Goal: Information Seeking & Learning: Find specific fact

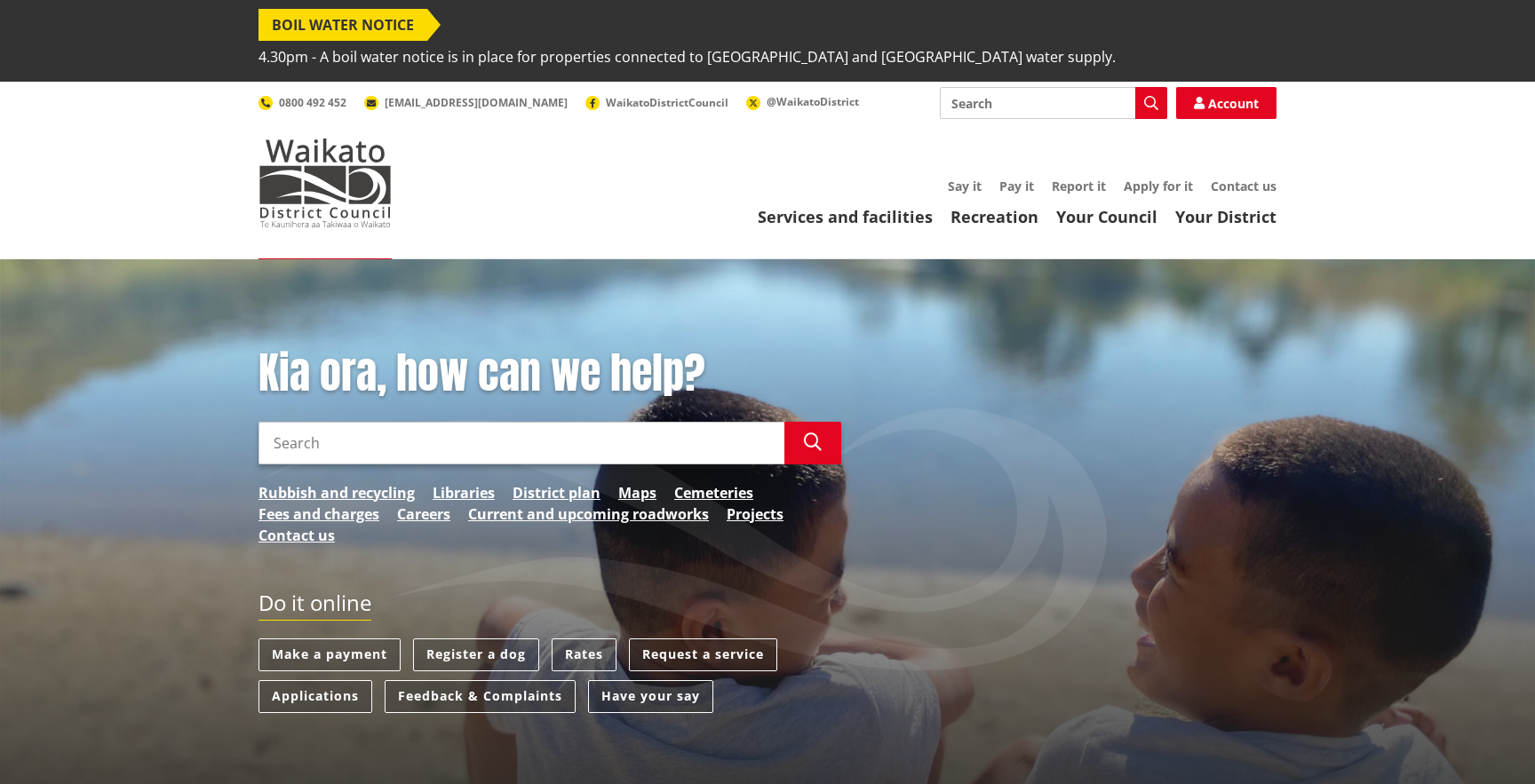
click at [1075, 87] on input "Search" at bounding box center [1053, 104] width 228 height 32
paste input "waikato-district-council-rfp-2025"
type input "waikato-district-council-rfp-2025"
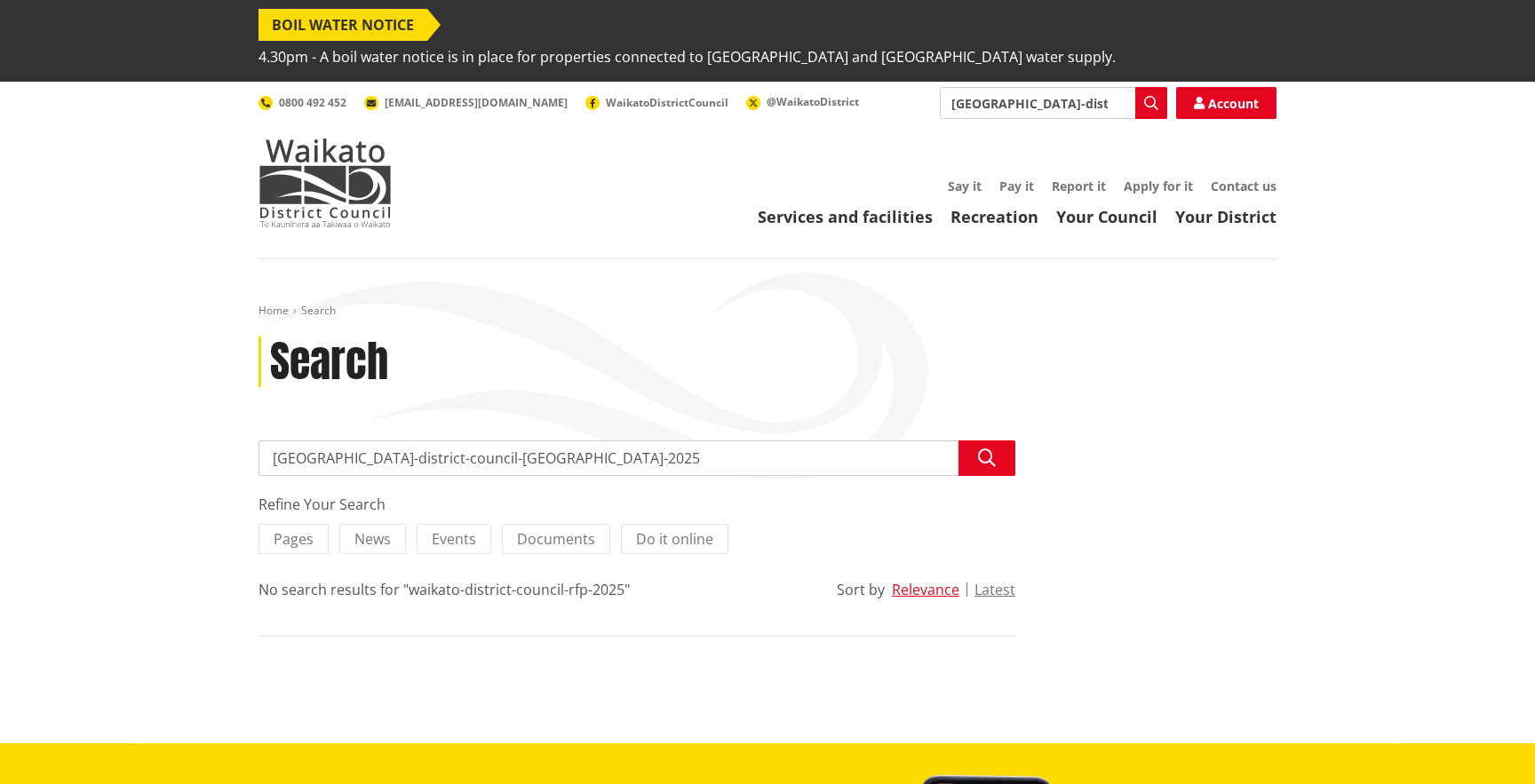
click at [518, 440] on input "waikato-district-council-rfp-2025" at bounding box center [637, 457] width 757 height 35
click at [600, 440] on input "waikato-district-council-rfp-2025" at bounding box center [637, 457] width 757 height 35
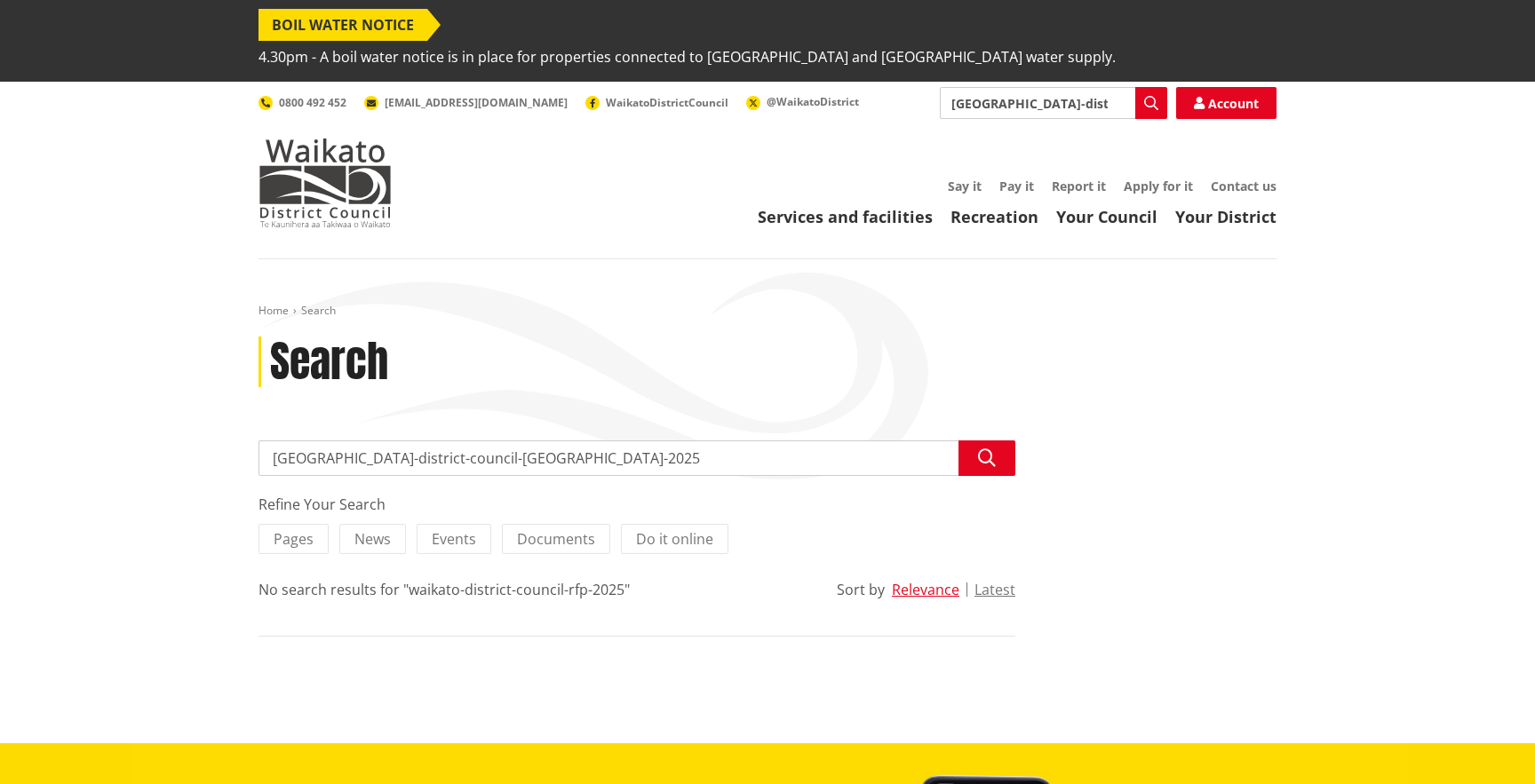
click at [600, 440] on input "waikato-district-council-rfp-2025" at bounding box center [637, 457] width 757 height 35
paste input "search"
type input "Rating Information database"
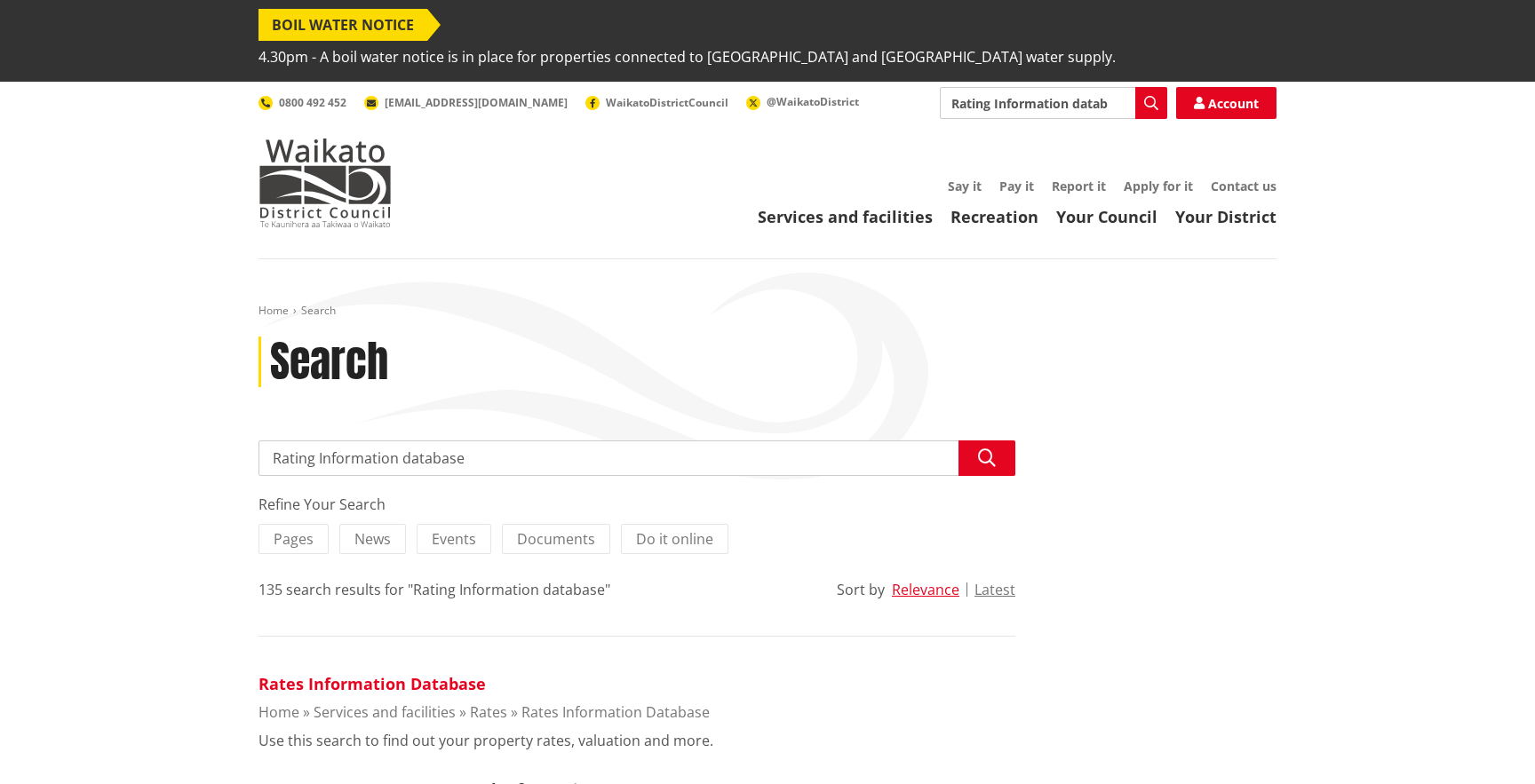
click at [377, 673] on link "Rates Information Database" at bounding box center [372, 684] width 228 height 22
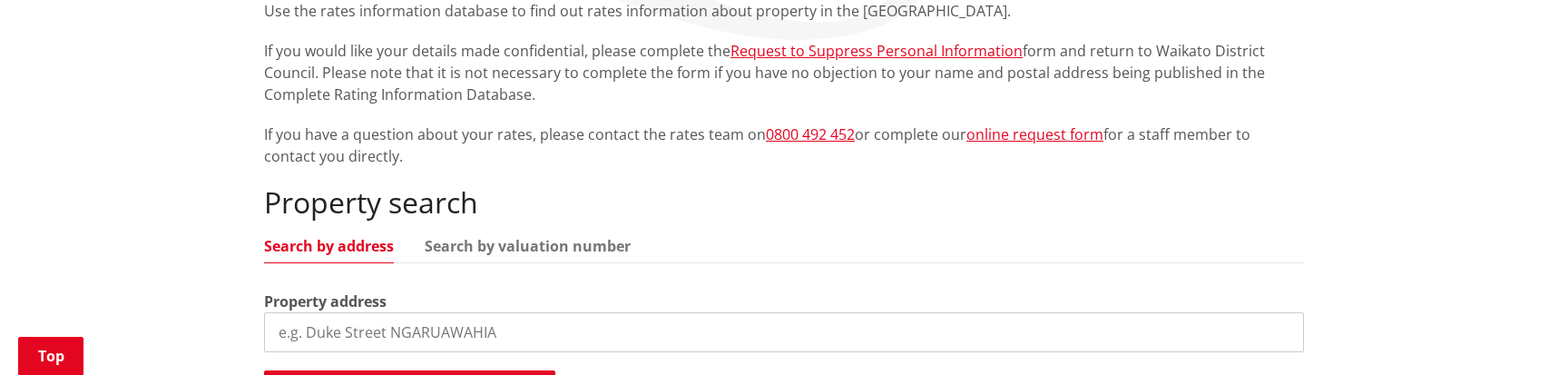
scroll to position [359, 0]
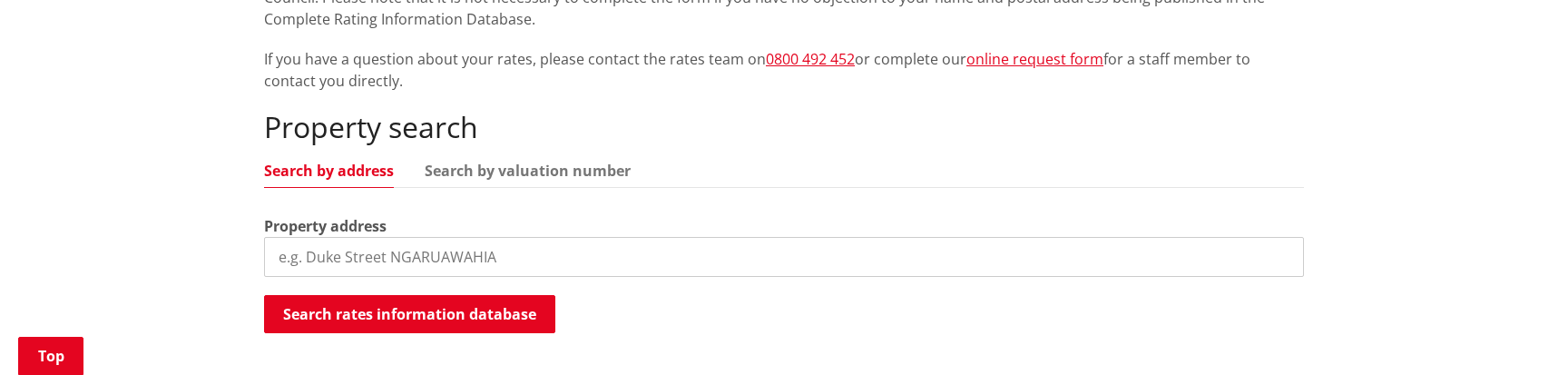
scroll to position [536, 0]
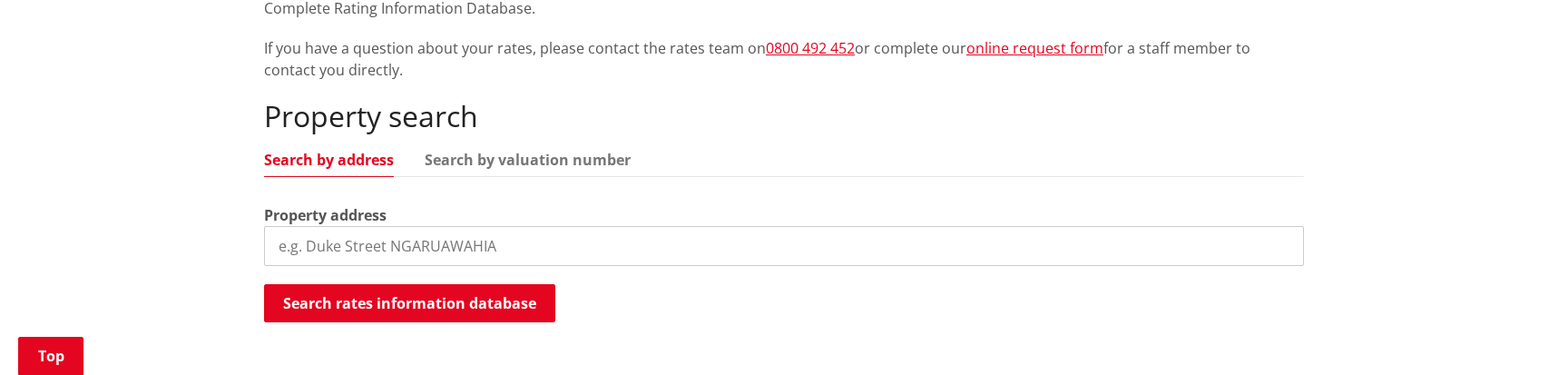
click at [359, 226] on input "search" at bounding box center [784, 245] width 1040 height 40
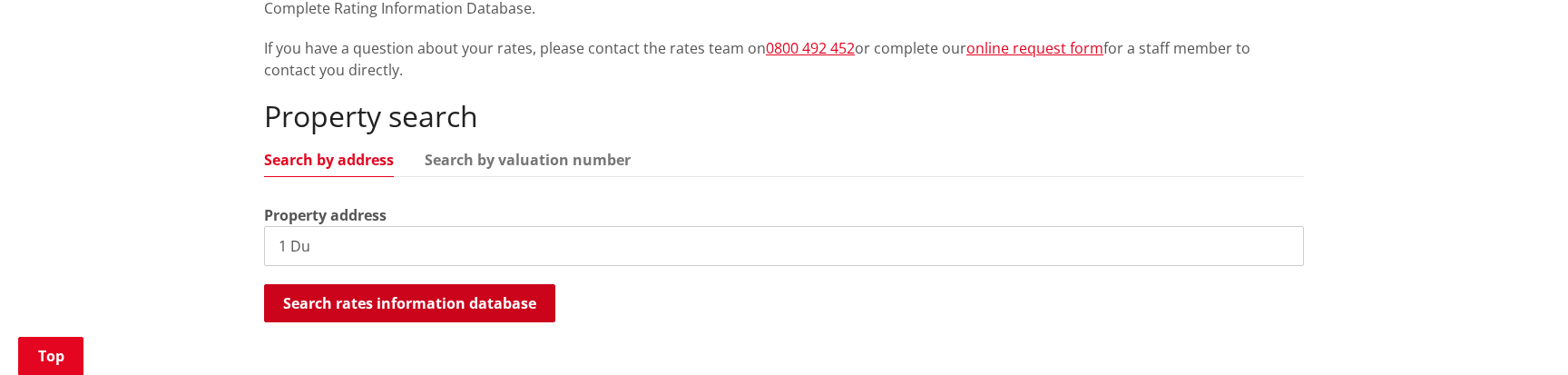
type input "1 Du"
click at [362, 284] on button "Search rates information database" at bounding box center [409, 302] width 292 height 38
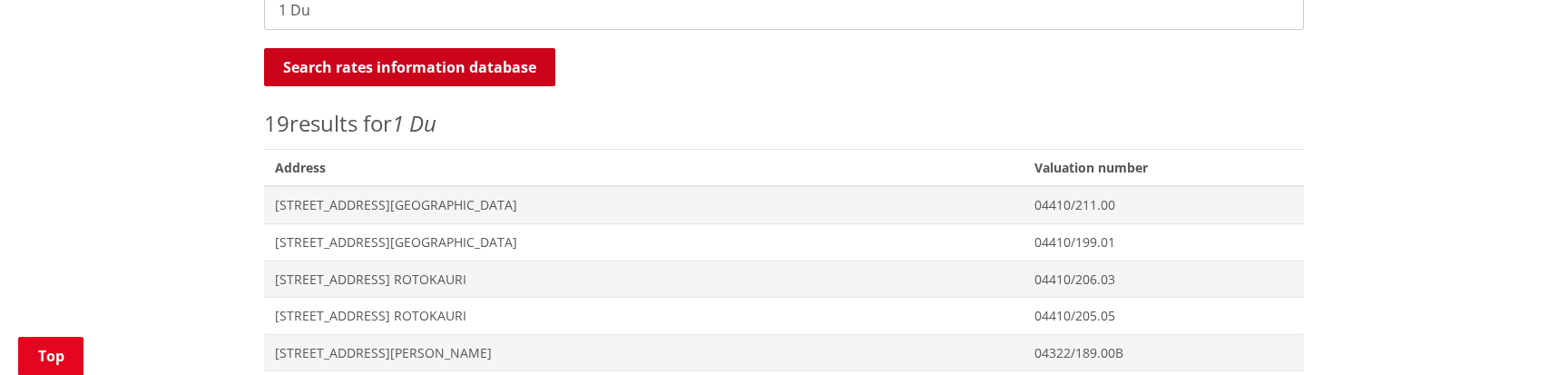
scroll to position [776, 0]
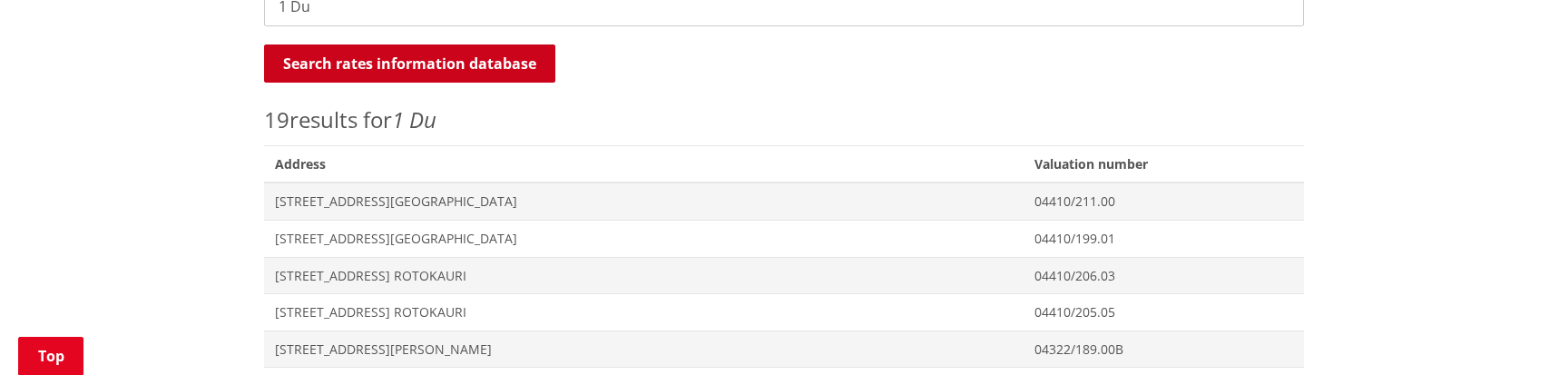
click at [380, 44] on button "Search rates information database" at bounding box center [409, 62] width 292 height 38
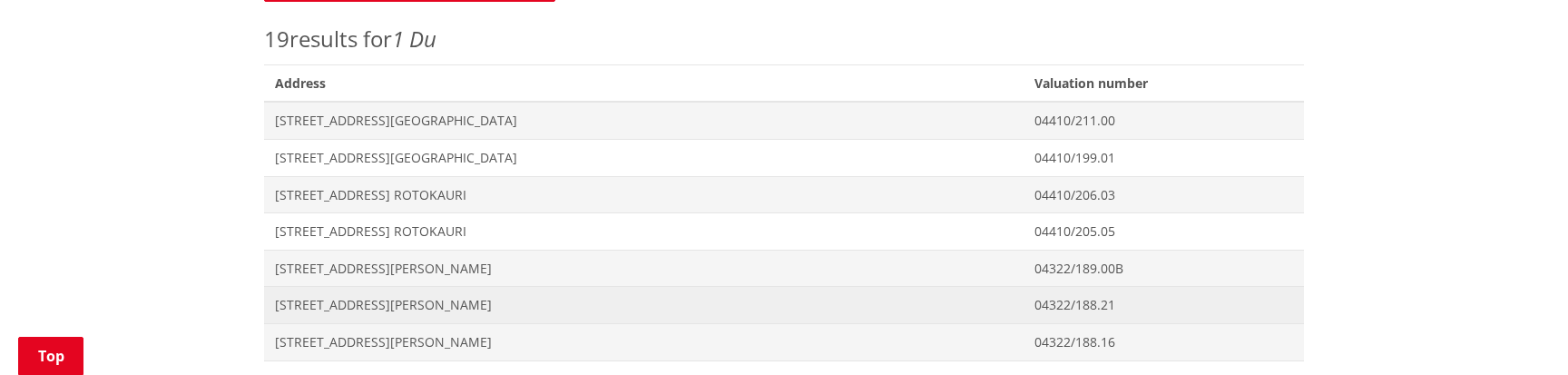
scroll to position [767, 0]
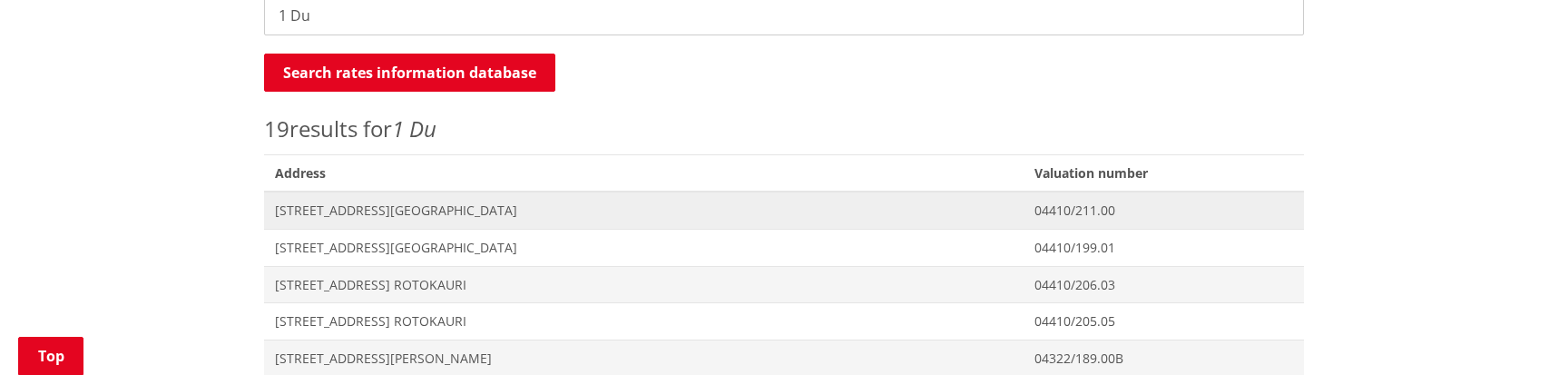
click at [418, 201] on span "201 Duck Road ROTOKAURI" at bounding box center [644, 210] width 738 height 18
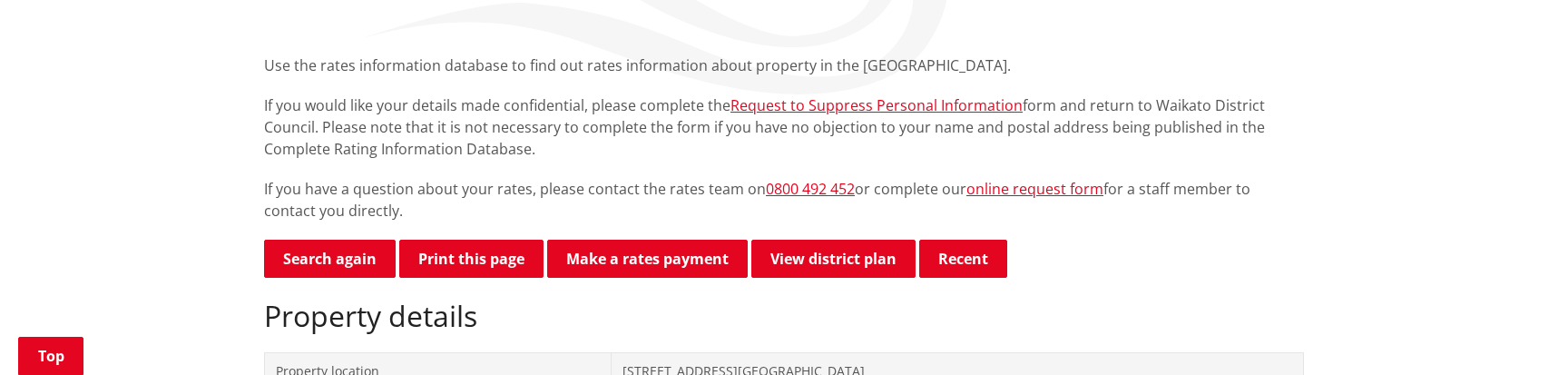
scroll to position [416, 0]
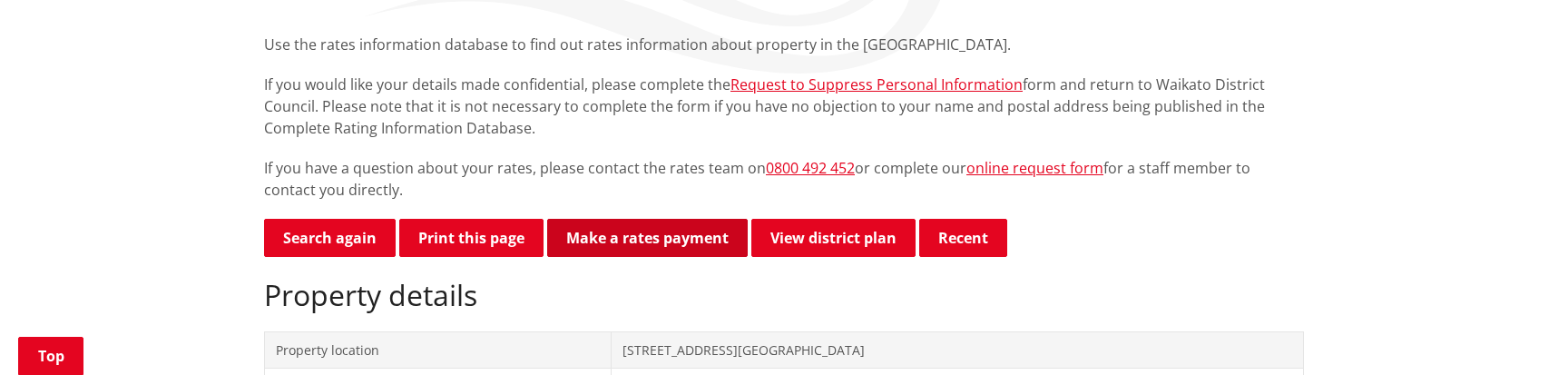
click at [672, 219] on link "Make a rates payment" at bounding box center [647, 237] width 200 height 38
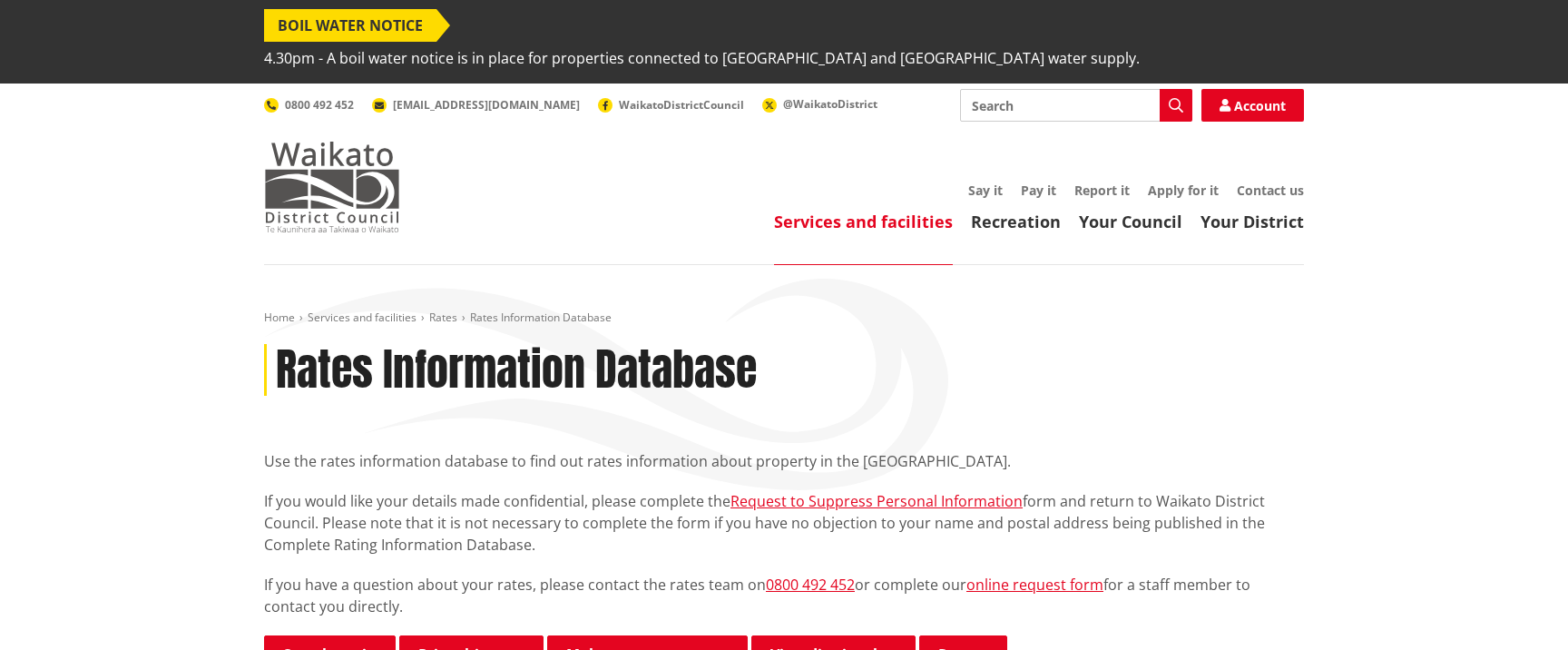
click at [325, 142] on img at bounding box center [332, 187] width 136 height 91
click at [1103, 89] on input "Search" at bounding box center [1076, 106] width 233 height 33
paste input "Cemeteries"
type input "Cemeteries"
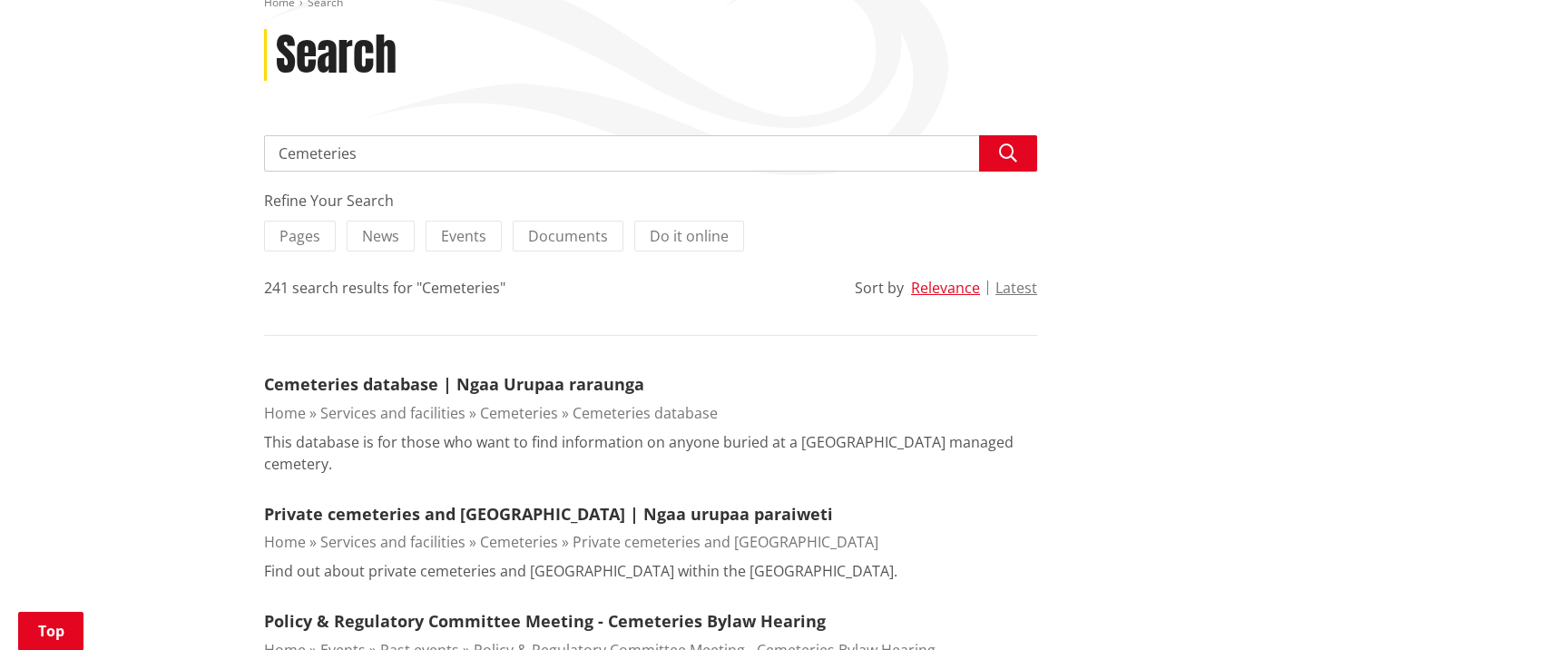
scroll to position [318, 0]
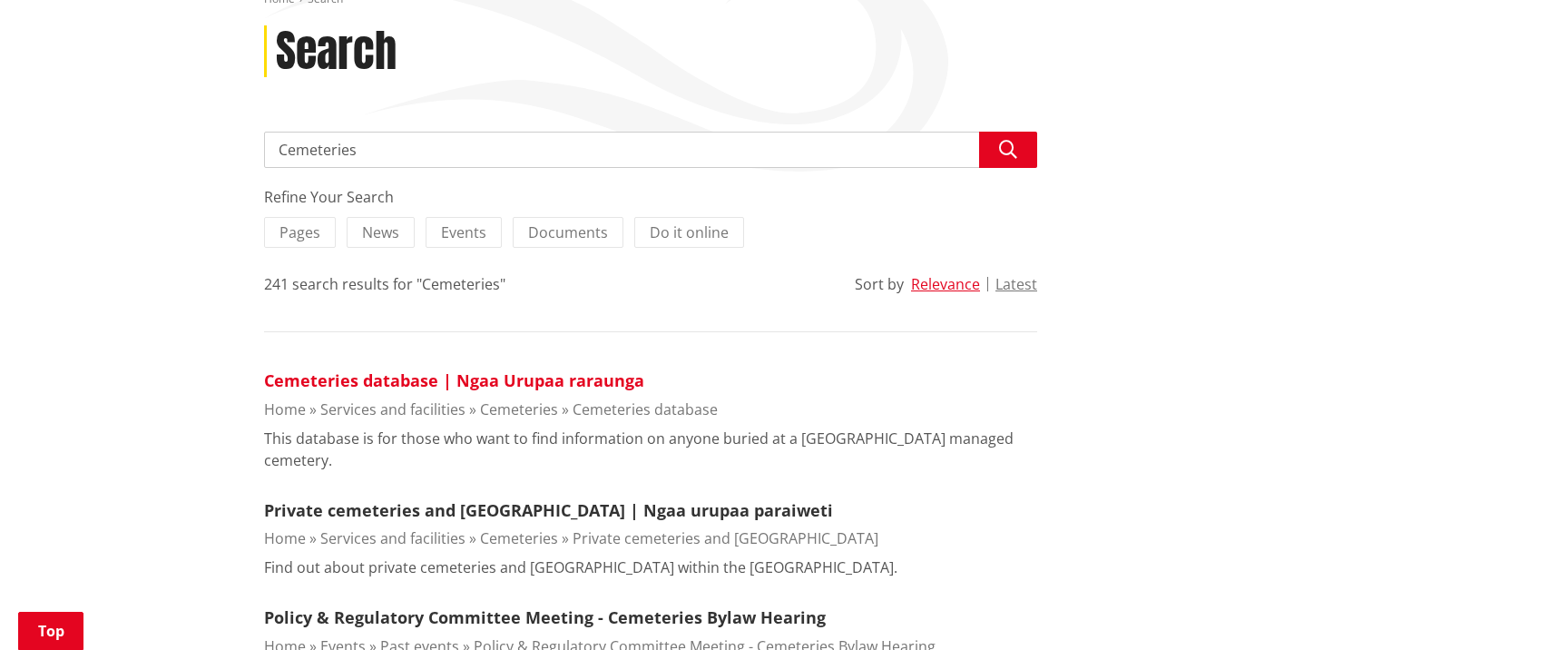
click at [483, 370] on link "Cemeteries database | Ngaa Urupaa raraunga" at bounding box center [454, 381] width 381 height 22
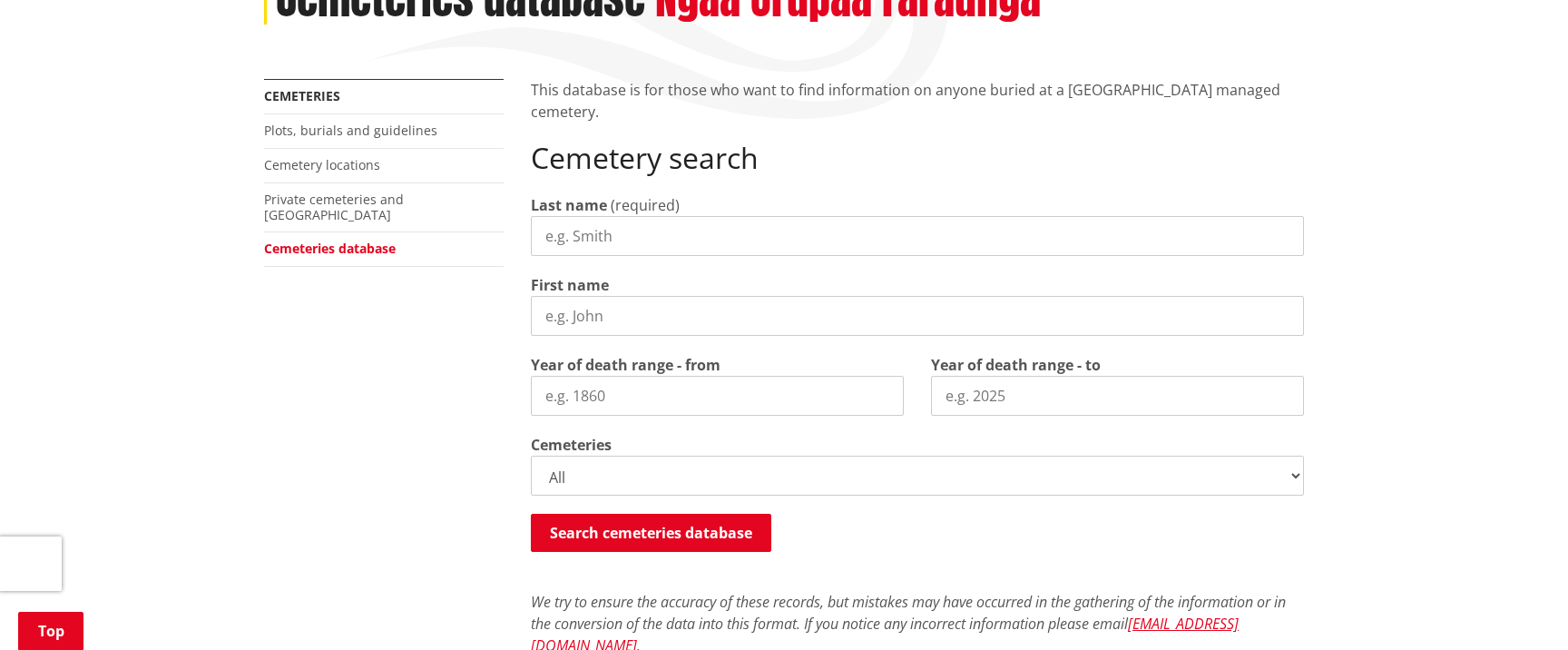
scroll to position [396, 0]
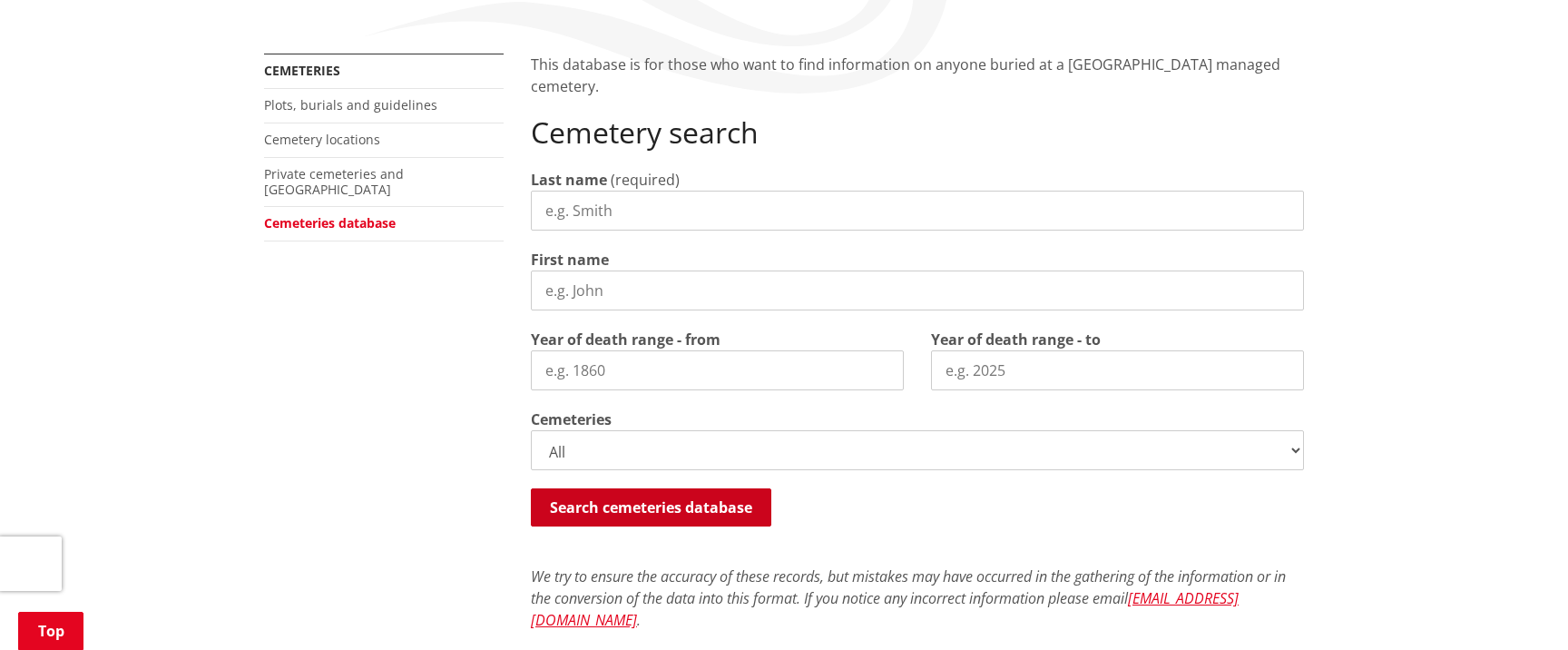
click at [634, 488] on button "Search cemeteries database" at bounding box center [651, 507] width 241 height 38
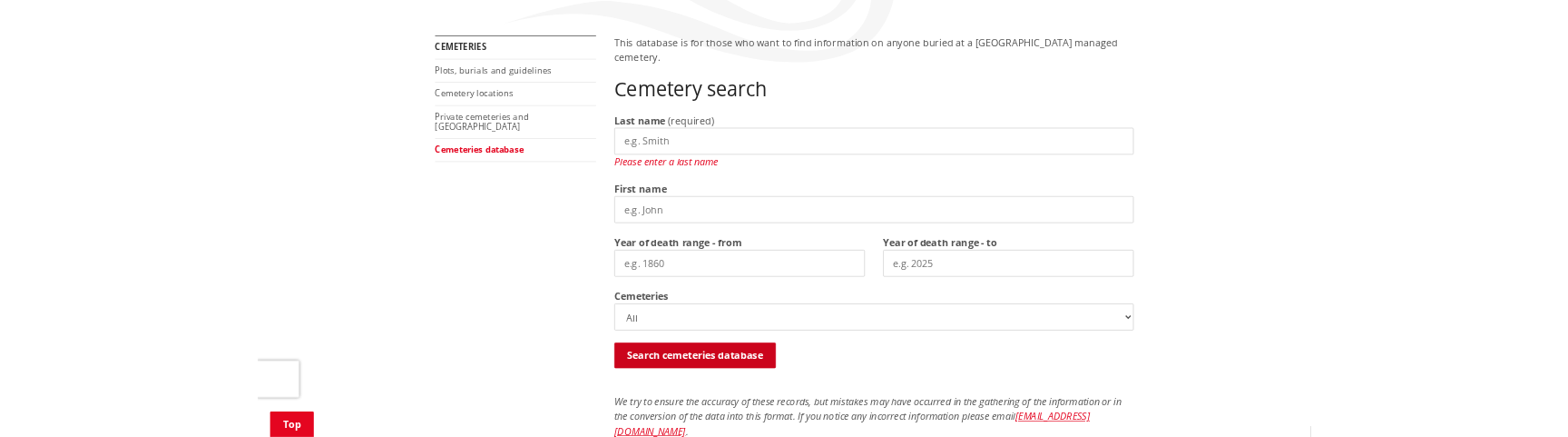
scroll to position [533, 0]
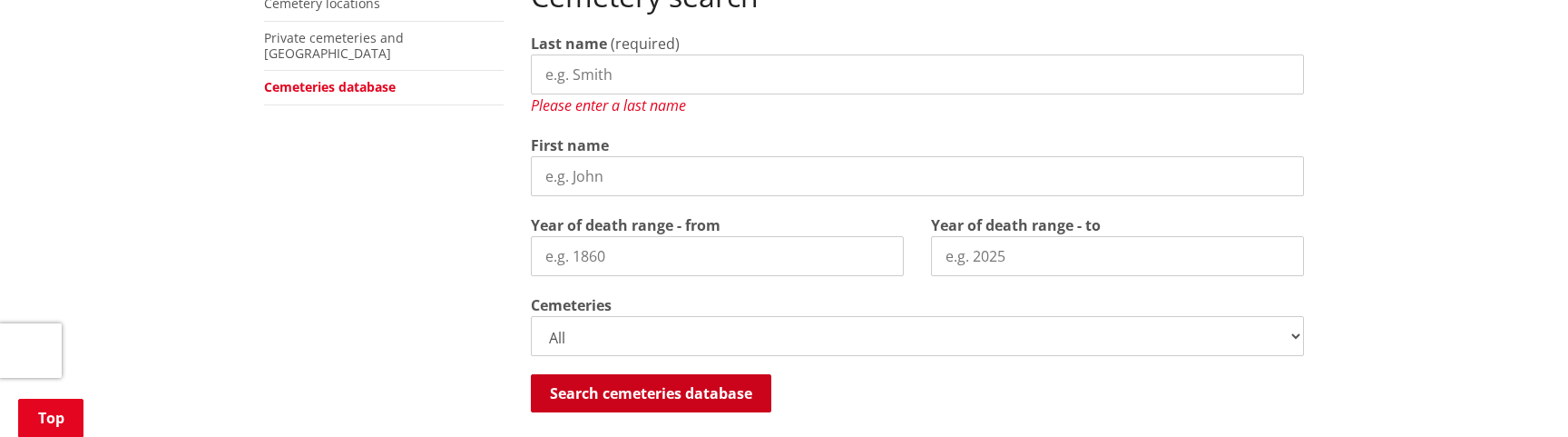
click at [567, 374] on button "Search cemeteries database" at bounding box center [651, 393] width 241 height 38
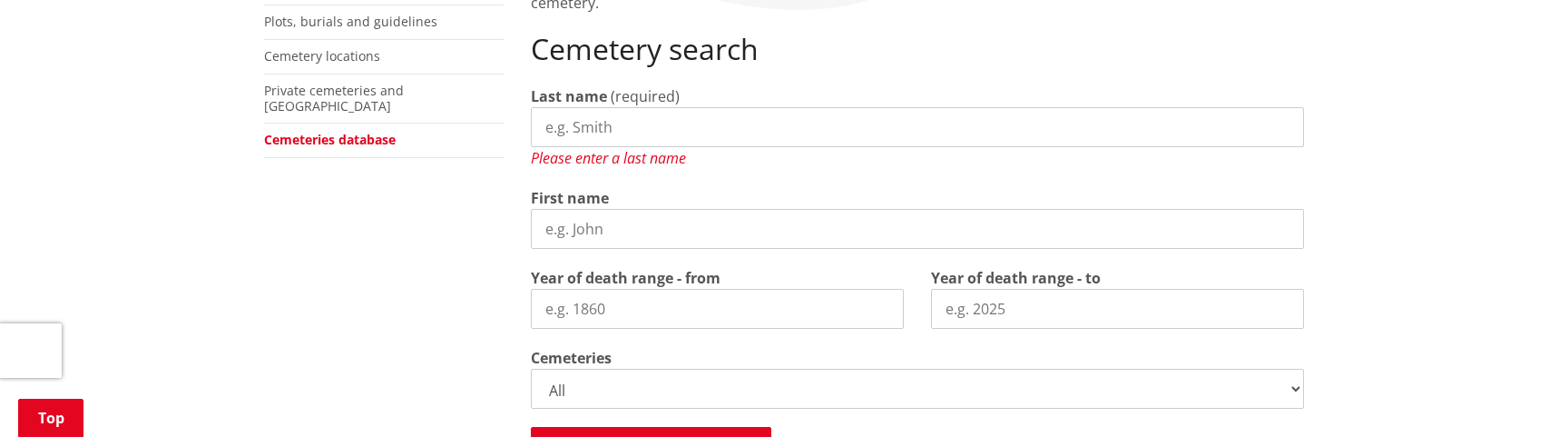
scroll to position [446, 0]
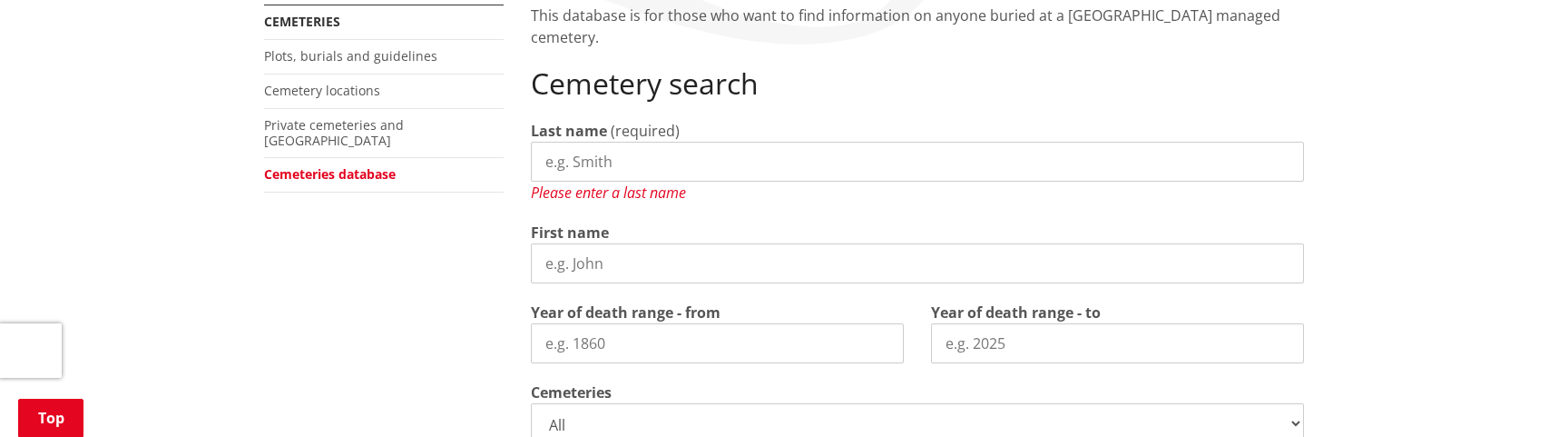
click at [647, 142] on input "Last name" at bounding box center [917, 161] width 773 height 40
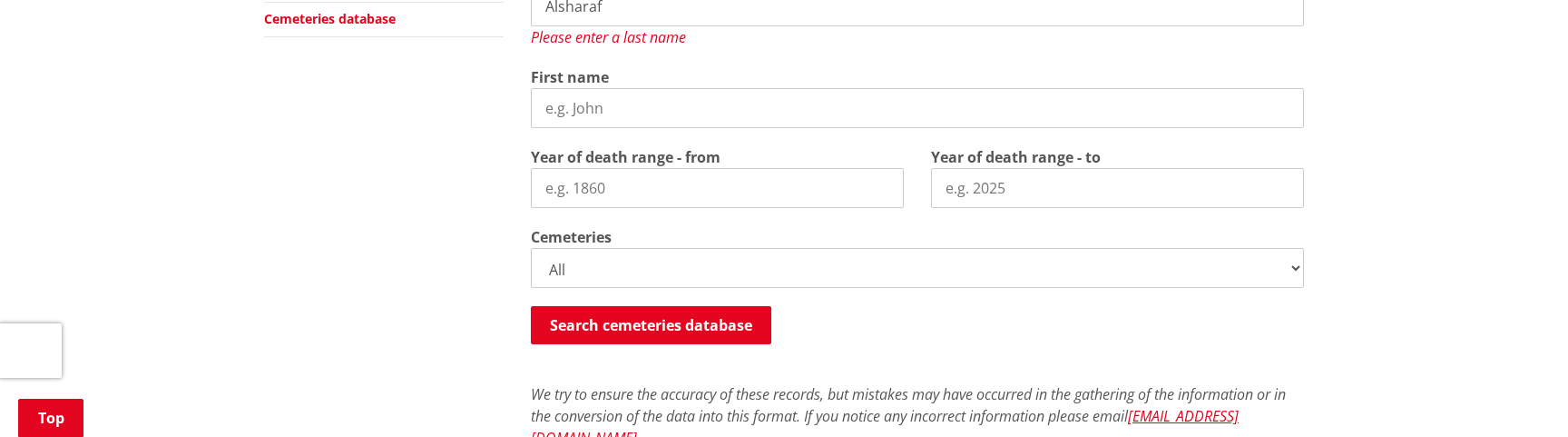
scroll to position [700, 0]
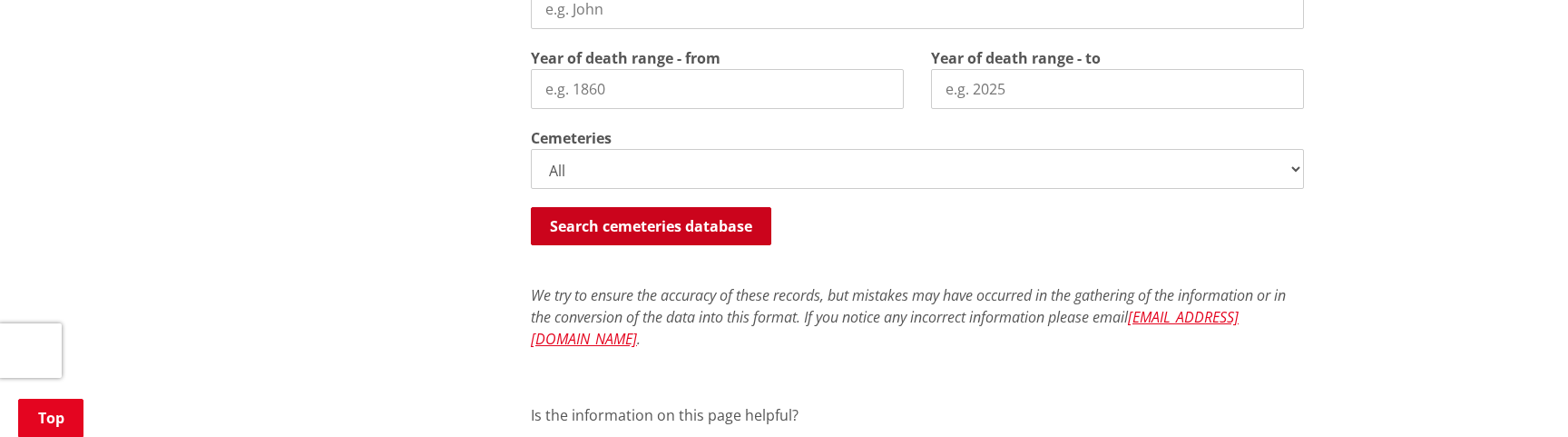
click at [655, 207] on button "Search cemeteries database" at bounding box center [651, 225] width 241 height 38
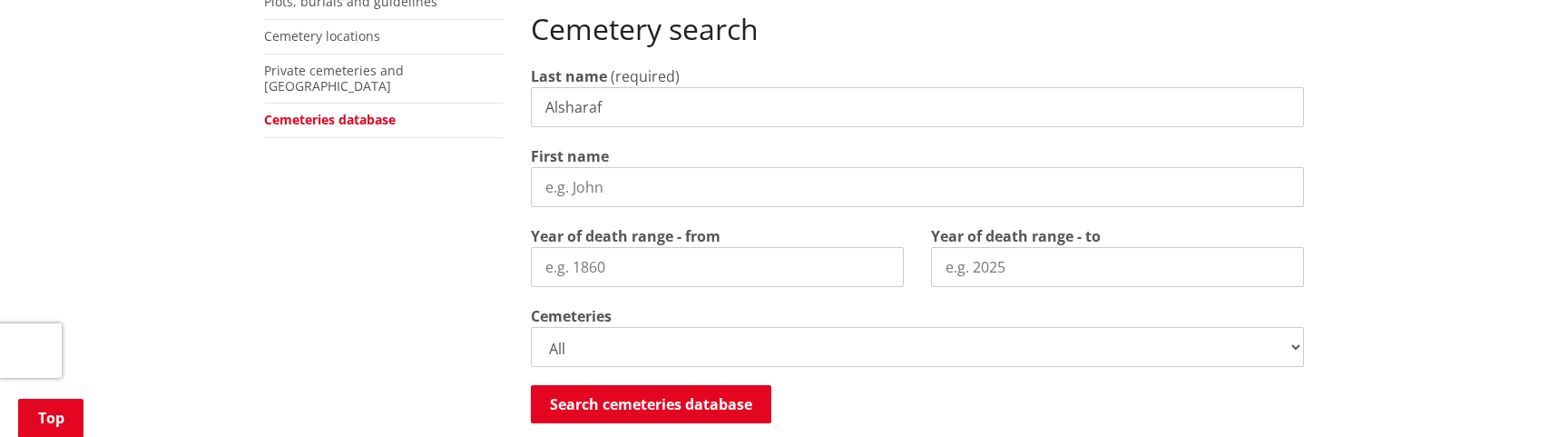
scroll to position [517, 0]
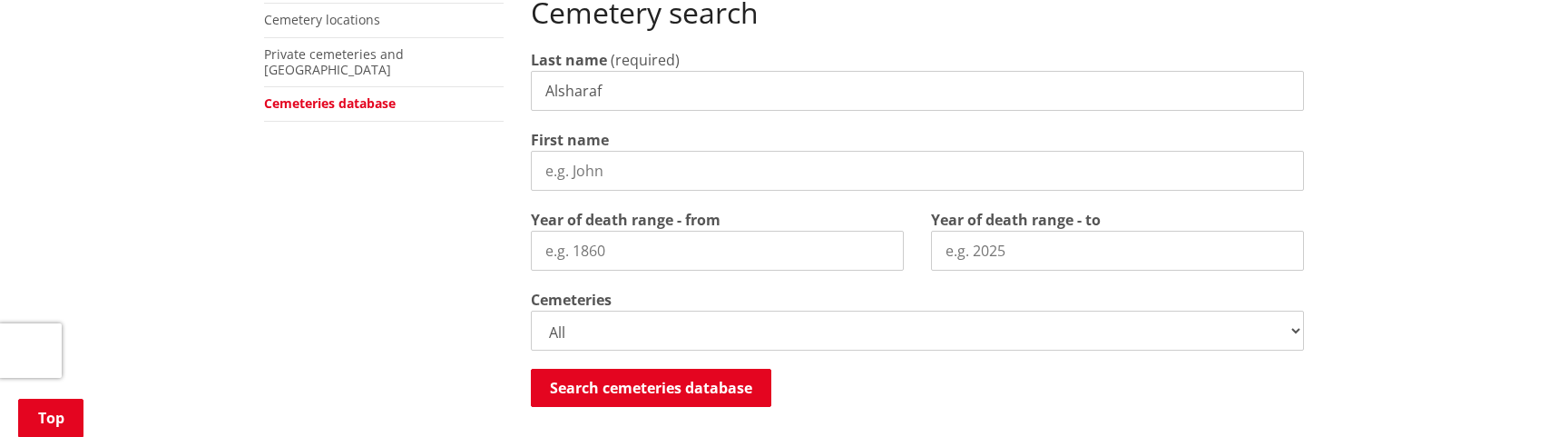
click at [635, 71] on input "Alsharaf" at bounding box center [917, 90] width 773 height 40
type input "A"
type input "Smith"
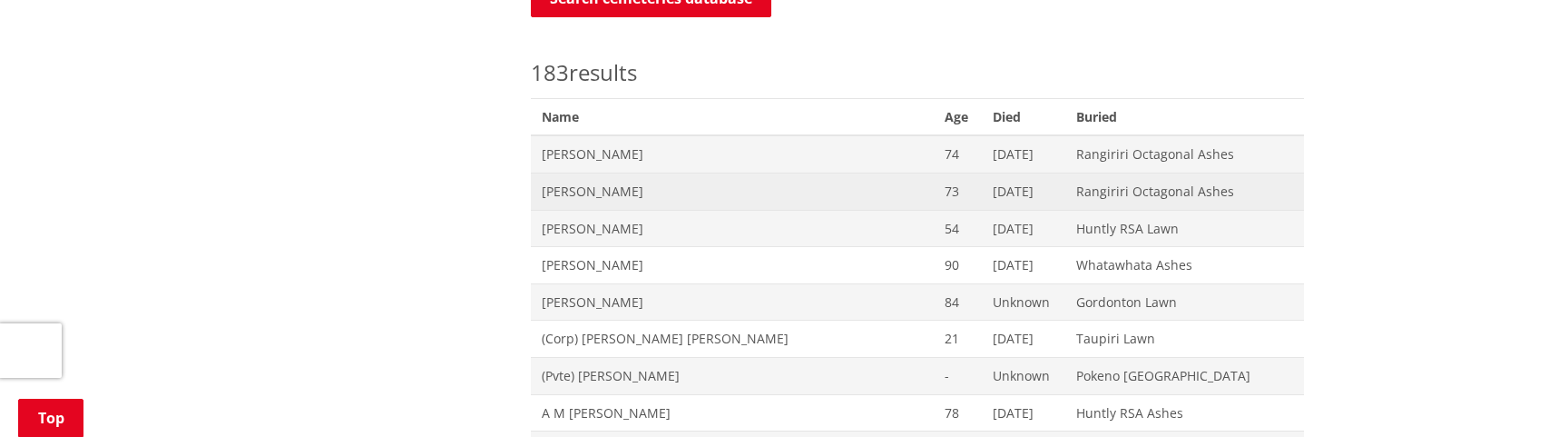
scroll to position [903, 0]
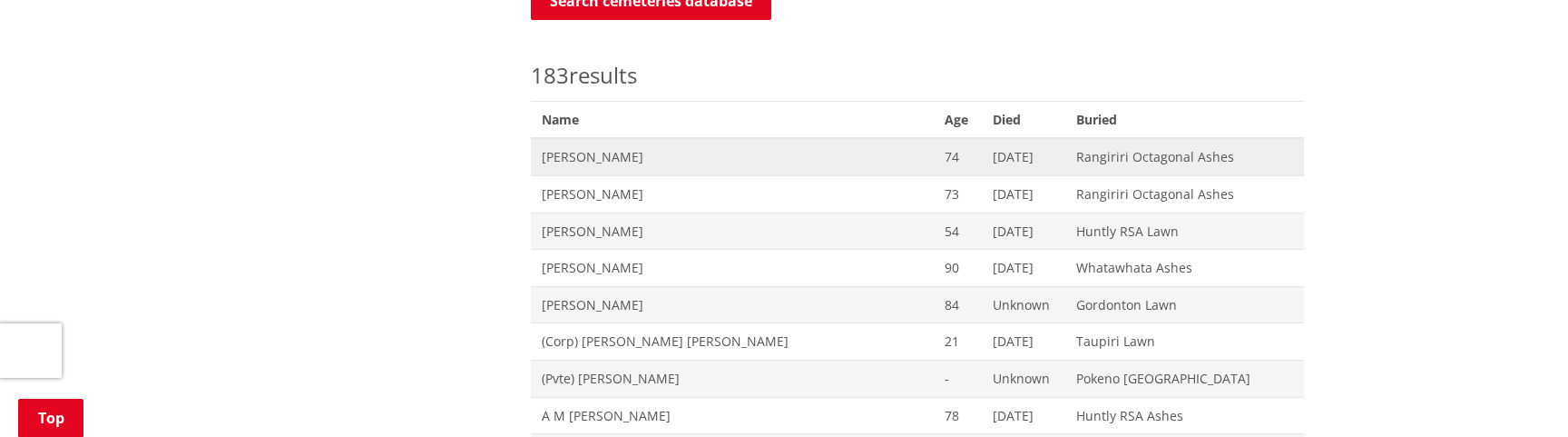
click at [1177, 148] on span "Rangiriri Octagonal Ashes" at bounding box center [1185, 157] width 217 height 18
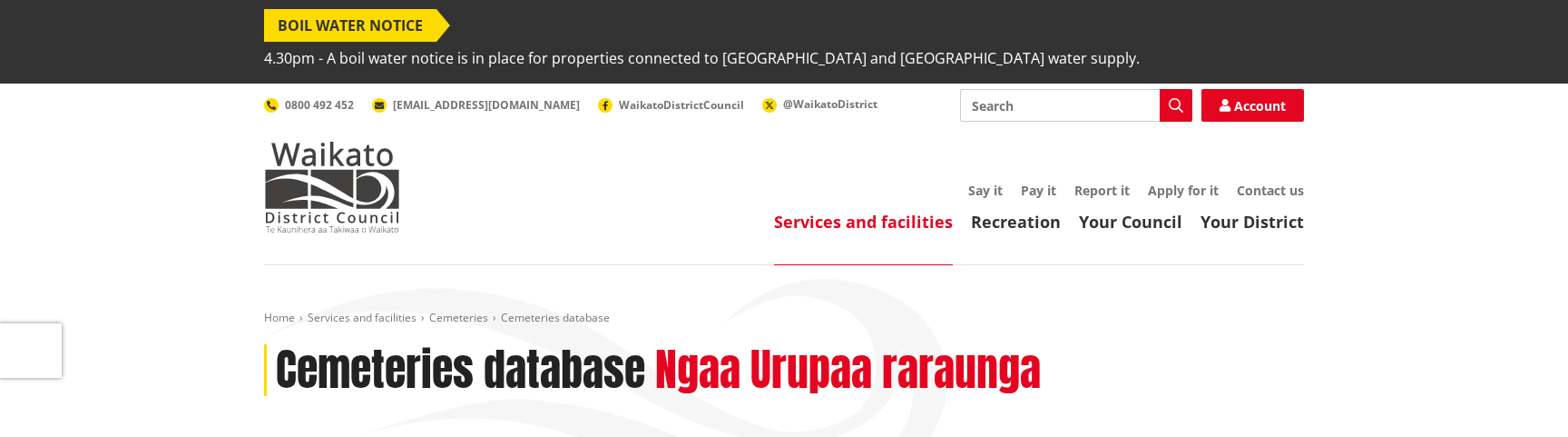
click at [1056, 89] on input "Search" at bounding box center [1076, 106] width 233 height 33
paste input "Development Contribution Calculator"
type input "Development Contribution Calculator"
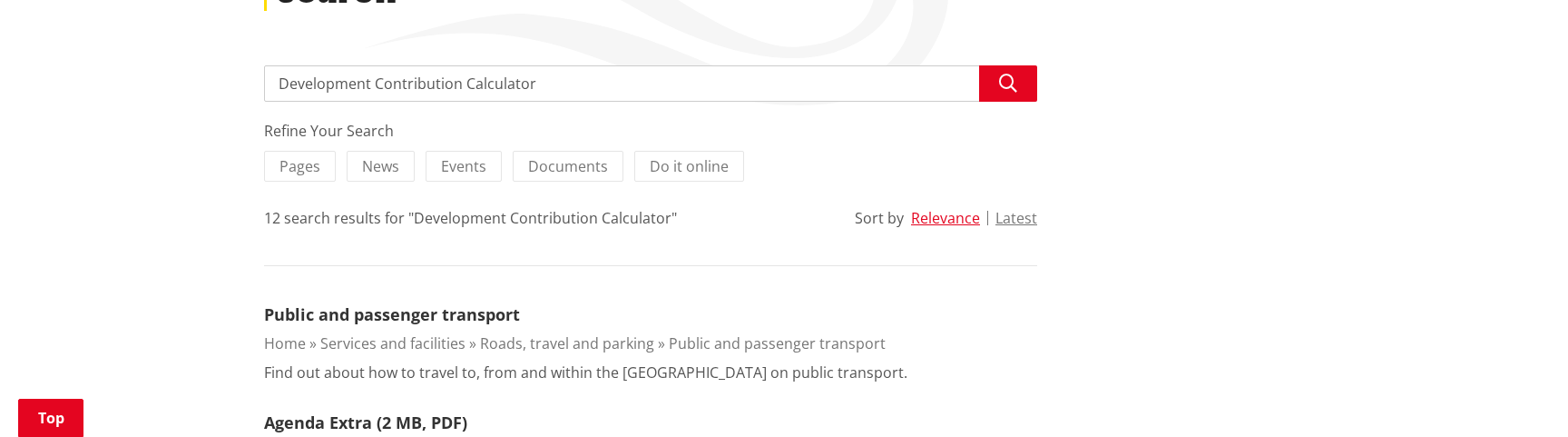
scroll to position [378, 0]
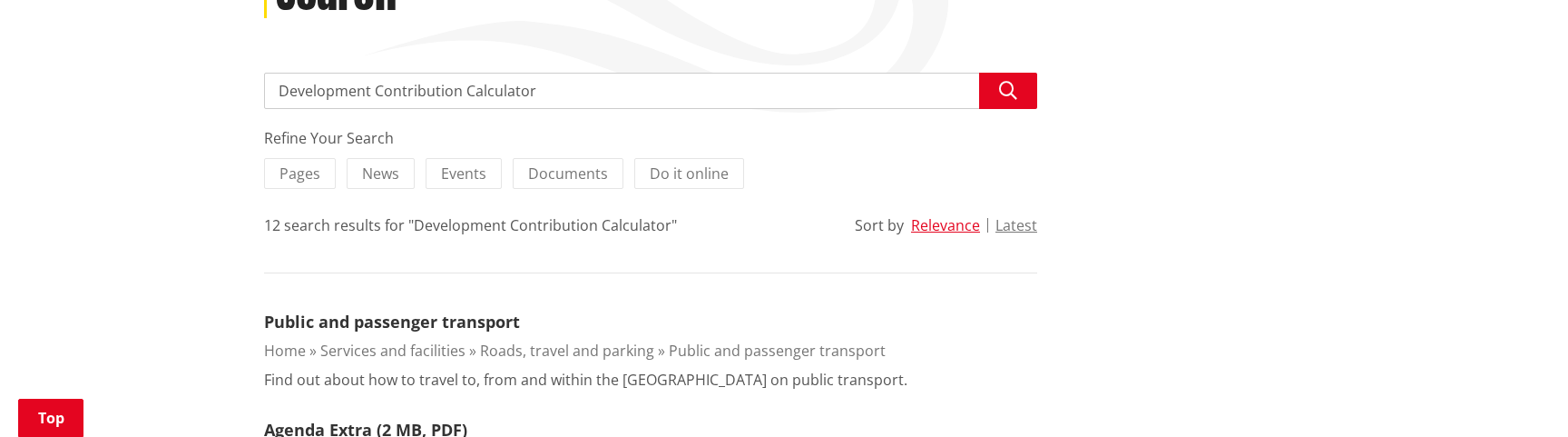
type input "Calculator"
drag, startPoint x: 464, startPoint y: 56, endPoint x: 259, endPoint y: 47, distance: 205.2
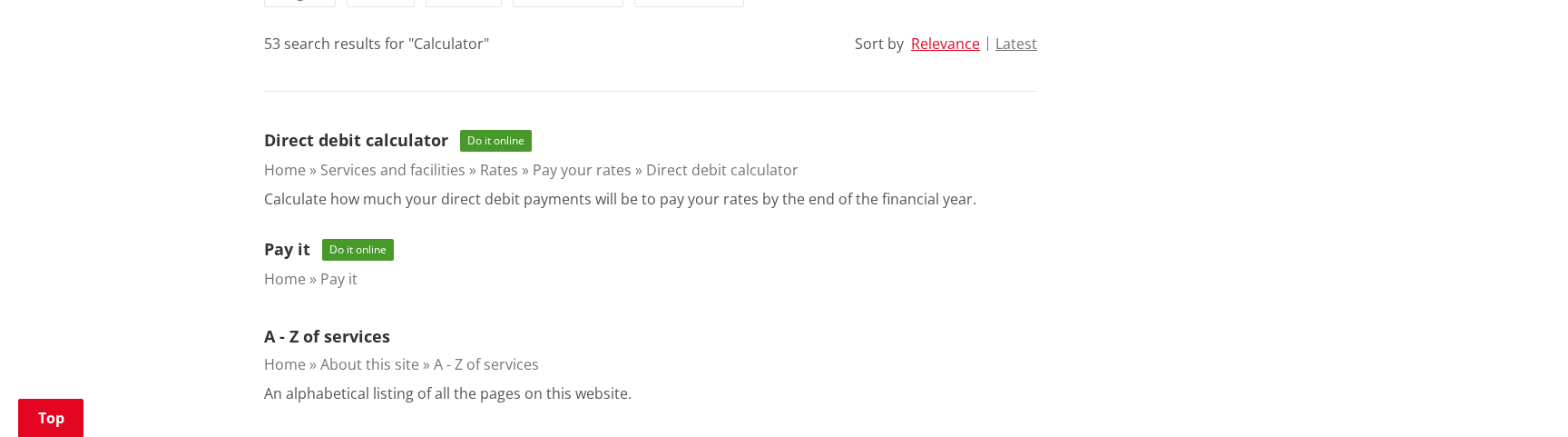
scroll to position [556, 0]
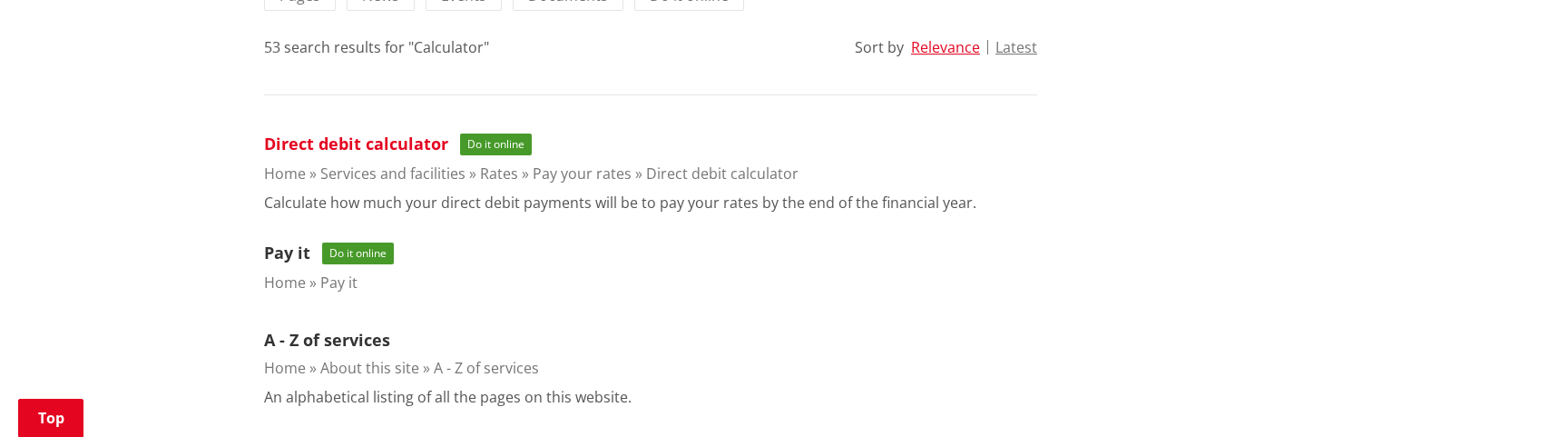
click at [418, 132] on link "Direct debit calculator" at bounding box center [356, 144] width 184 height 22
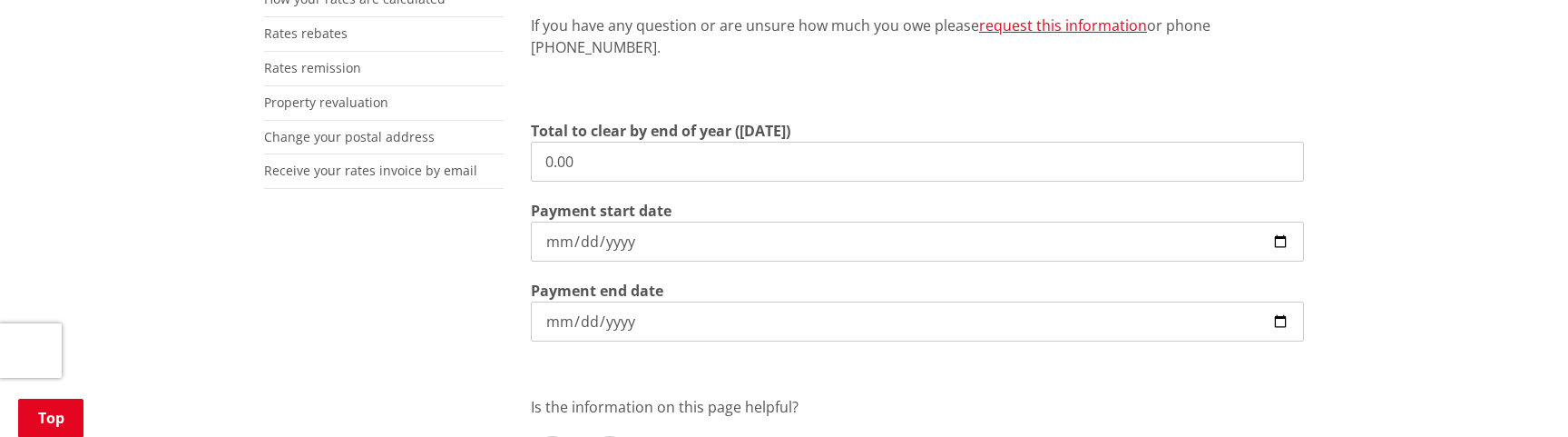
scroll to position [643, 0]
click at [605, 138] on input "0.00" at bounding box center [917, 157] width 773 height 40
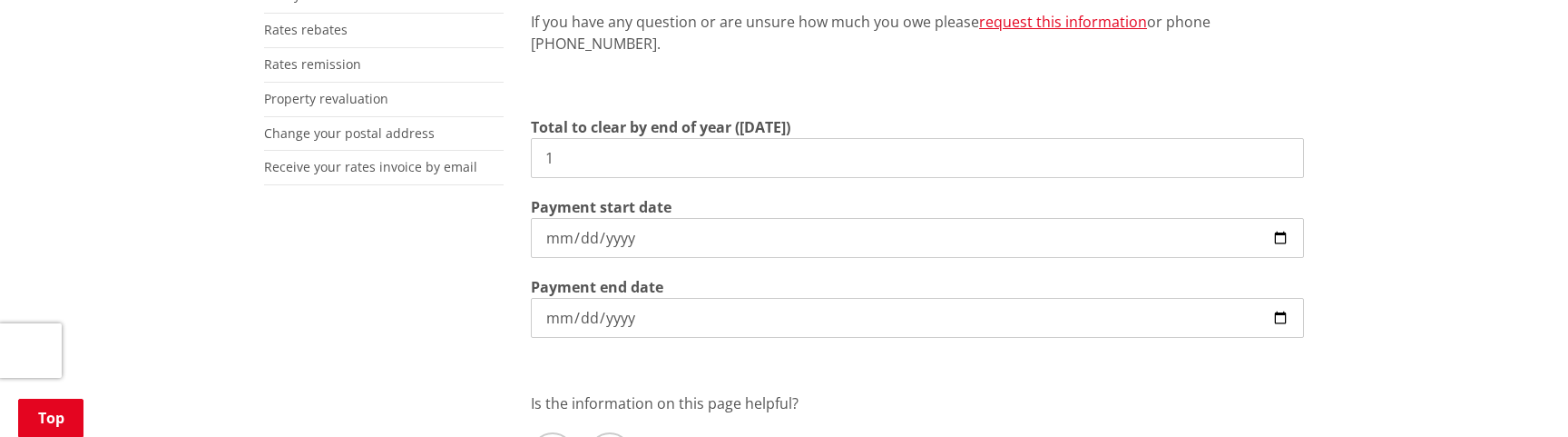
click at [508, 201] on div "More from this section Rates Pay your rates Direct debit calculator Rates Infor…" at bounding box center [784, 180] width 1068 height 746
type input "1.00"
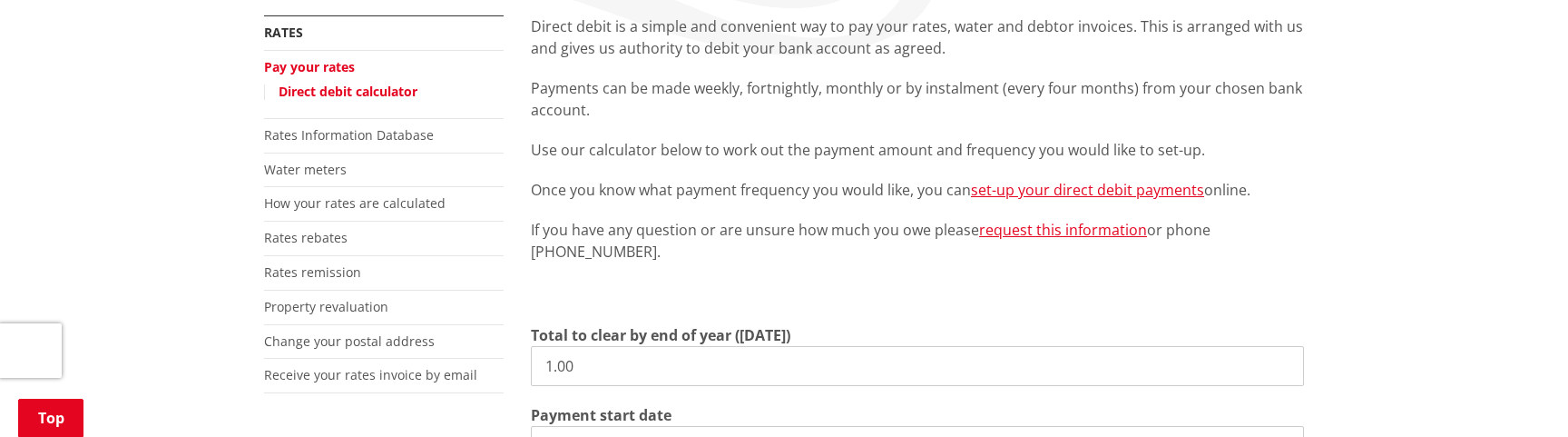
scroll to position [444, 0]
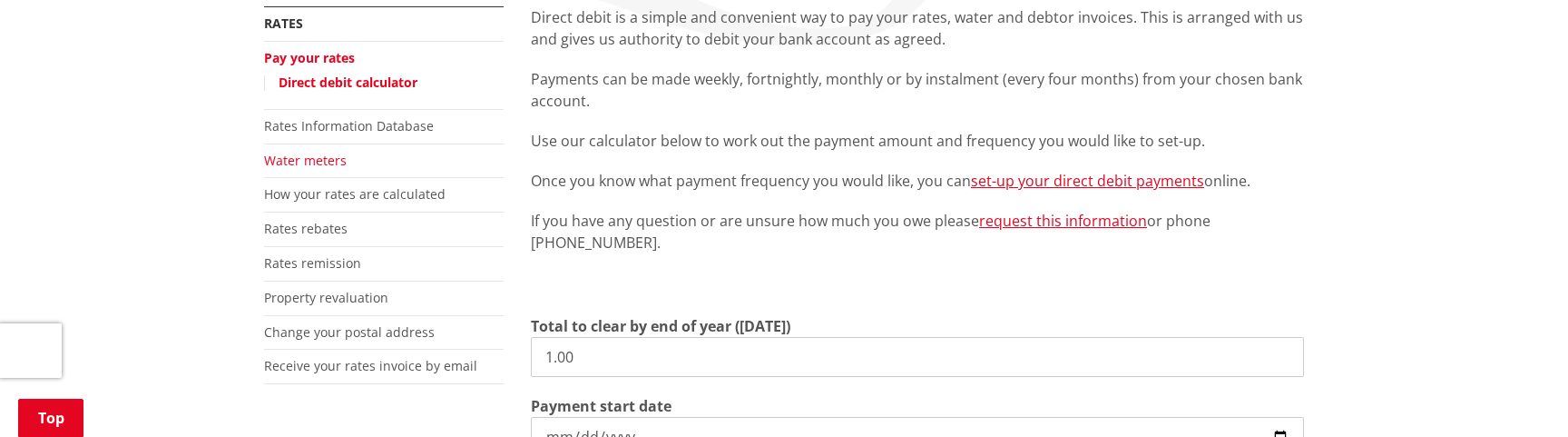
click at [329, 152] on link "Water meters" at bounding box center [305, 160] width 83 height 17
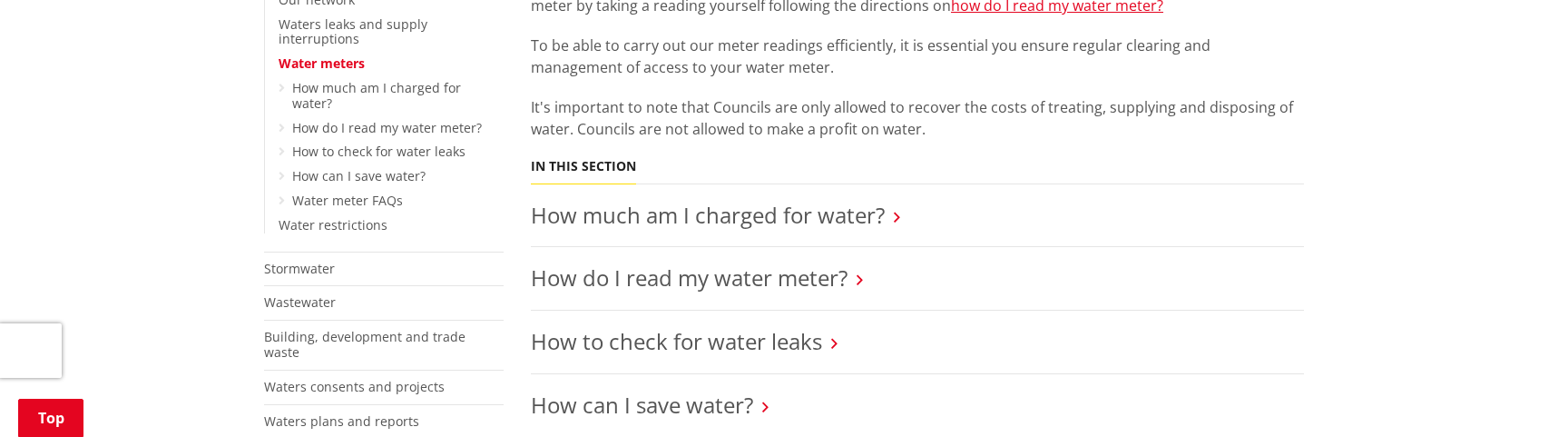
scroll to position [568, 0]
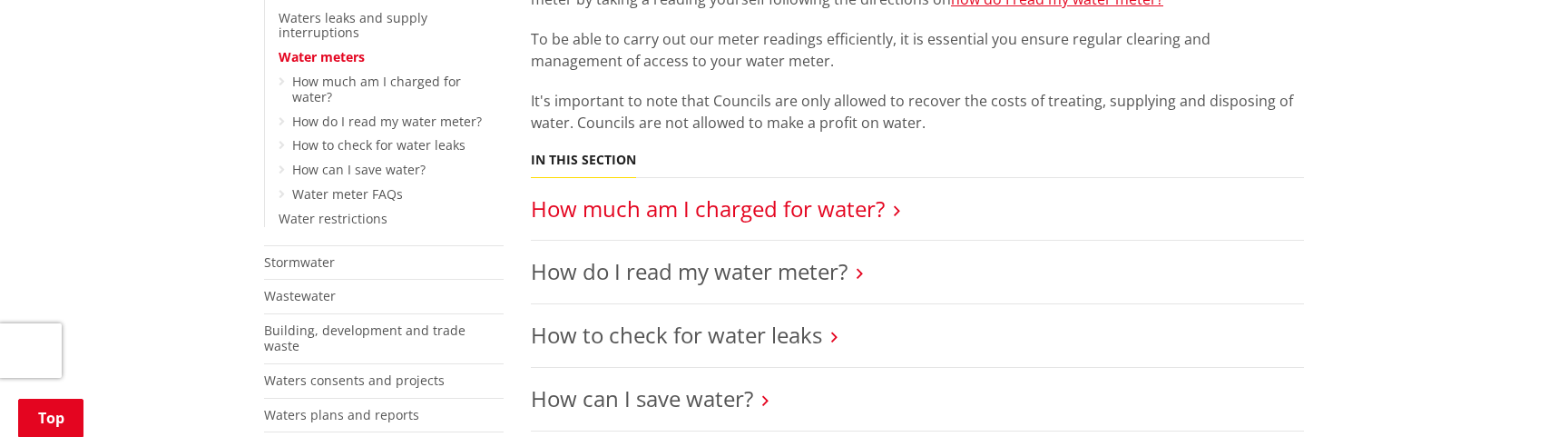
click at [648, 193] on link "How much am I charged for water?" at bounding box center [707, 208] width 354 height 30
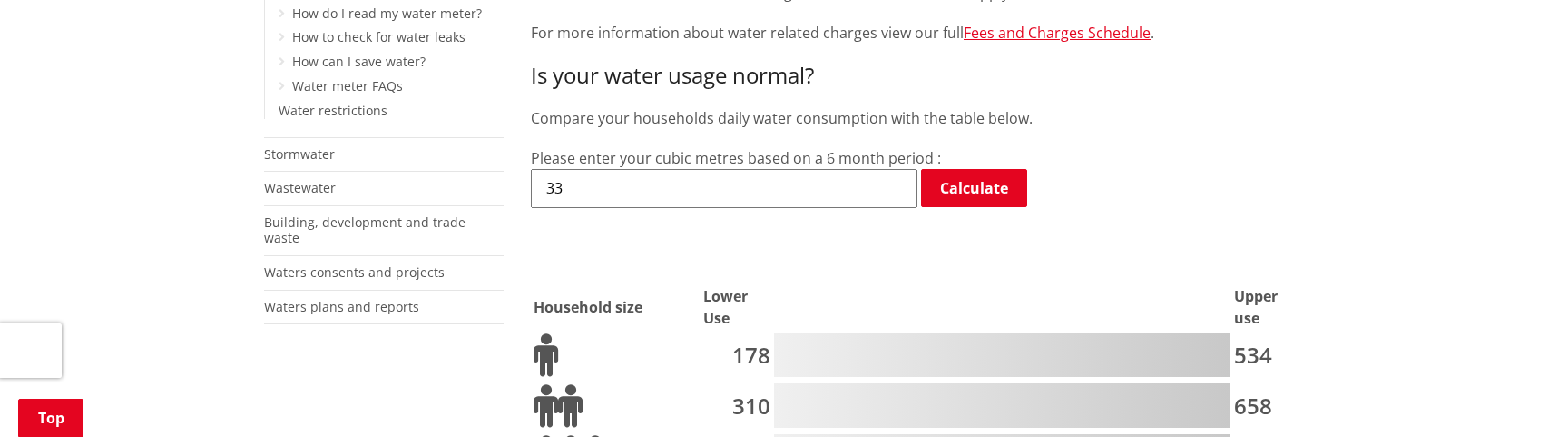
scroll to position [696, 0]
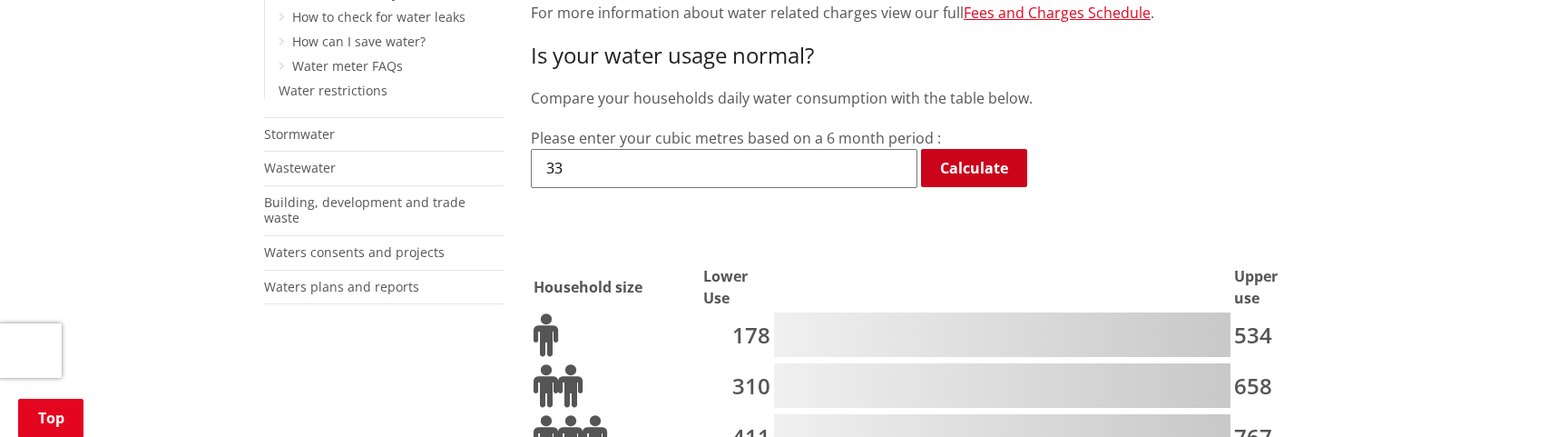
click at [996, 149] on link "Calculate" at bounding box center [974, 167] width 106 height 38
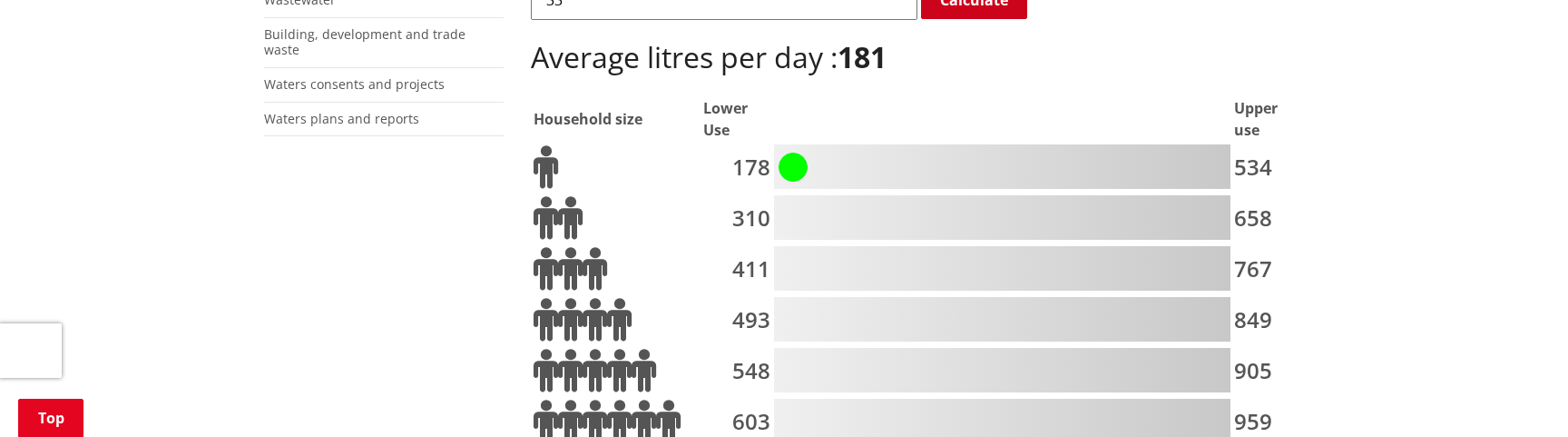
scroll to position [850, 0]
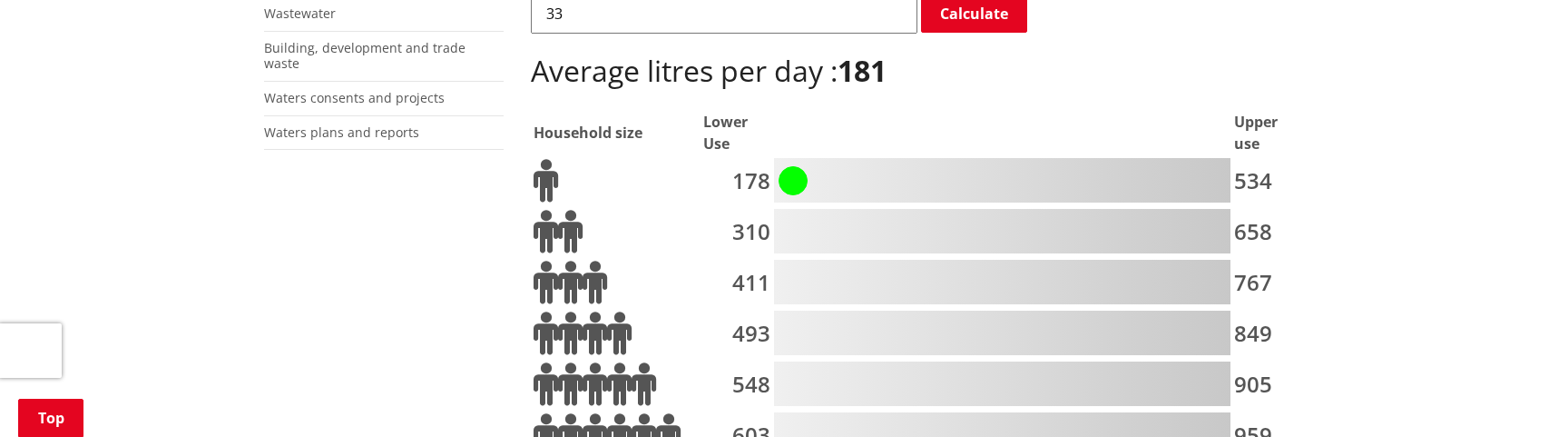
click at [782, 167] on span at bounding box center [794, 181] width 29 height 29
click at [797, 167] on span at bounding box center [794, 181] width 29 height 29
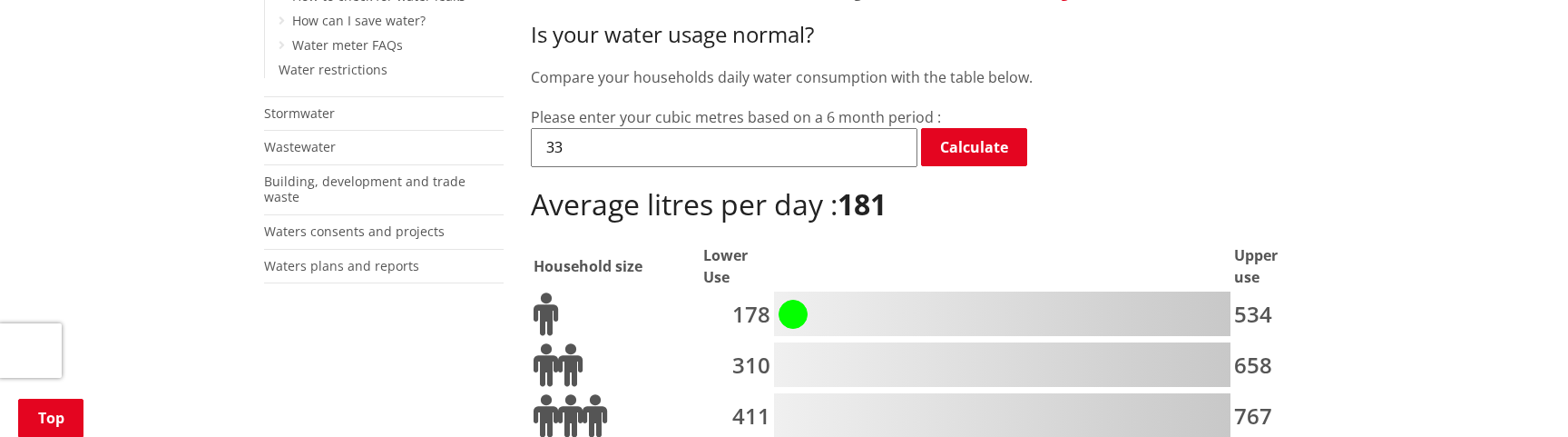
scroll to position [701, 0]
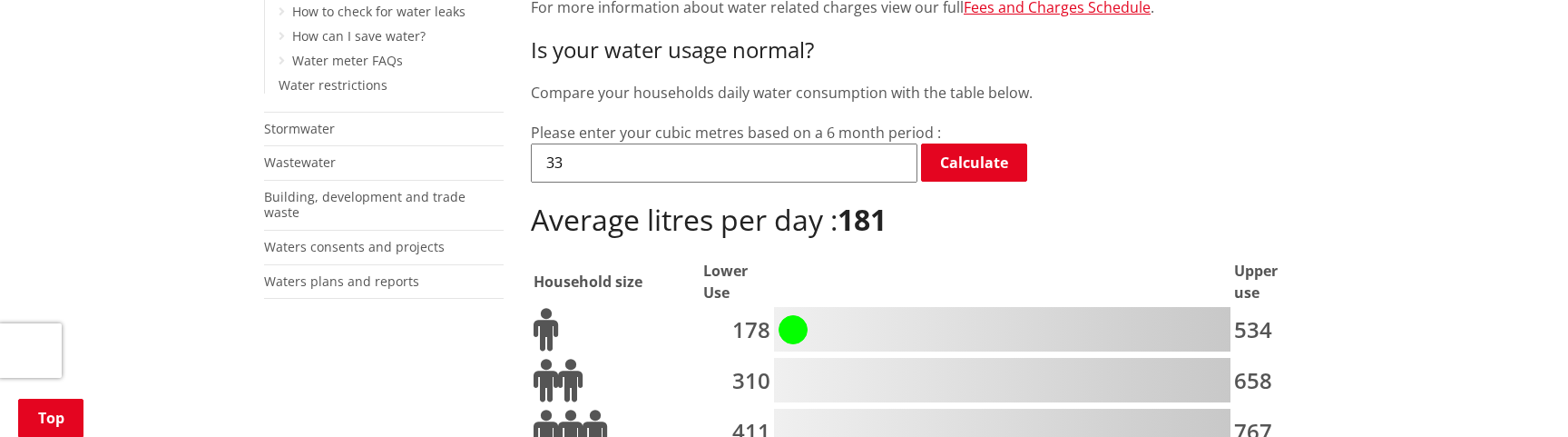
click at [690, 144] on input "33" at bounding box center [724, 162] width 386 height 38
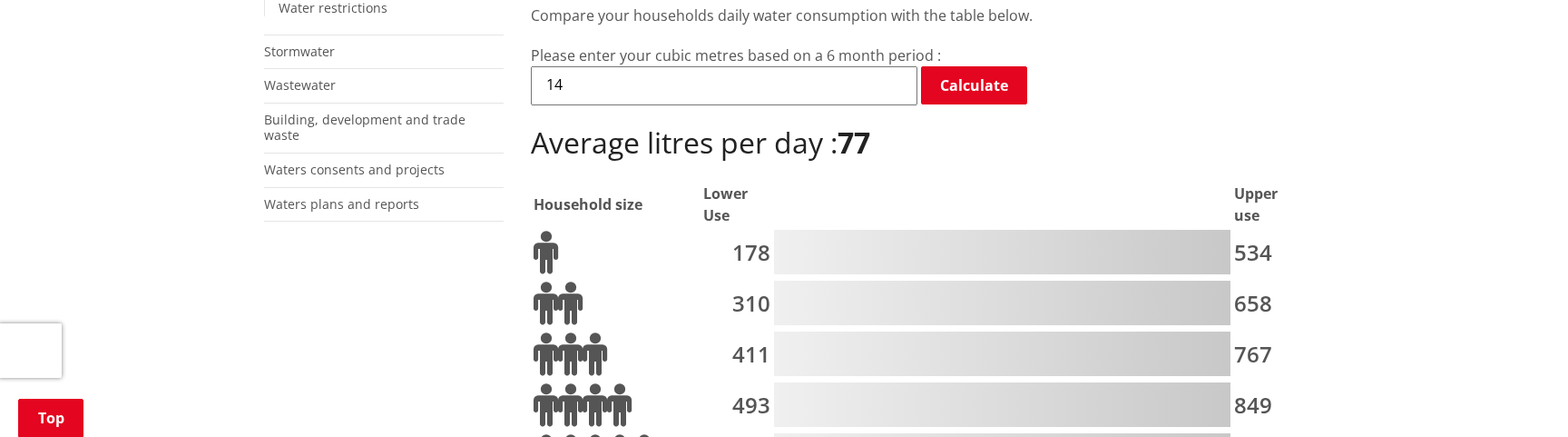
scroll to position [776, 0]
click at [822, 282] on div at bounding box center [1002, 305] width 456 height 44
click at [629, 68] on input "14" at bounding box center [724, 86] width 386 height 38
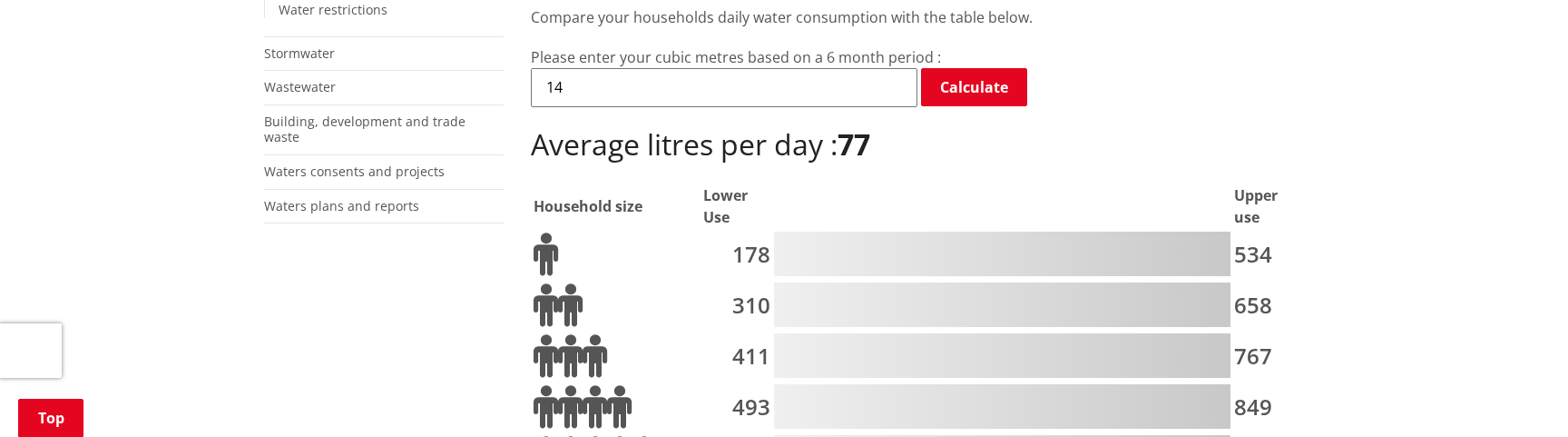
click at [629, 68] on input "14" at bounding box center [724, 86] width 386 height 38
type input "11"
click at [559, 231] on td at bounding box center [616, 255] width 168 height 49
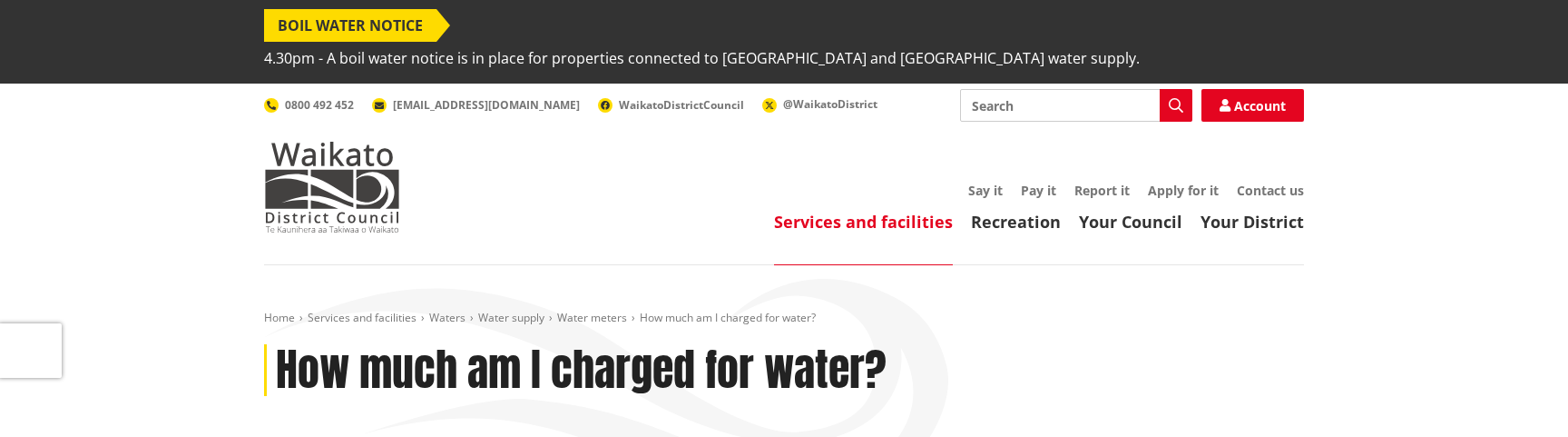
click at [1019, 89] on input "Search" at bounding box center [1076, 106] width 233 height 33
paste input "Alcohol Licenses"
type input "Alcohol Licenses"
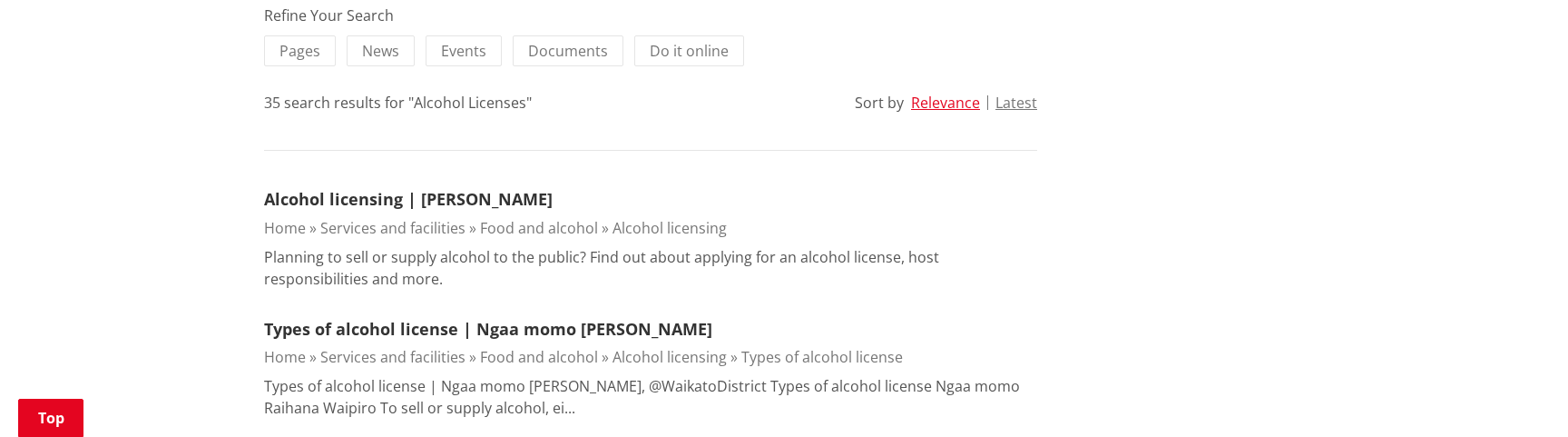
scroll to position [533, 0]
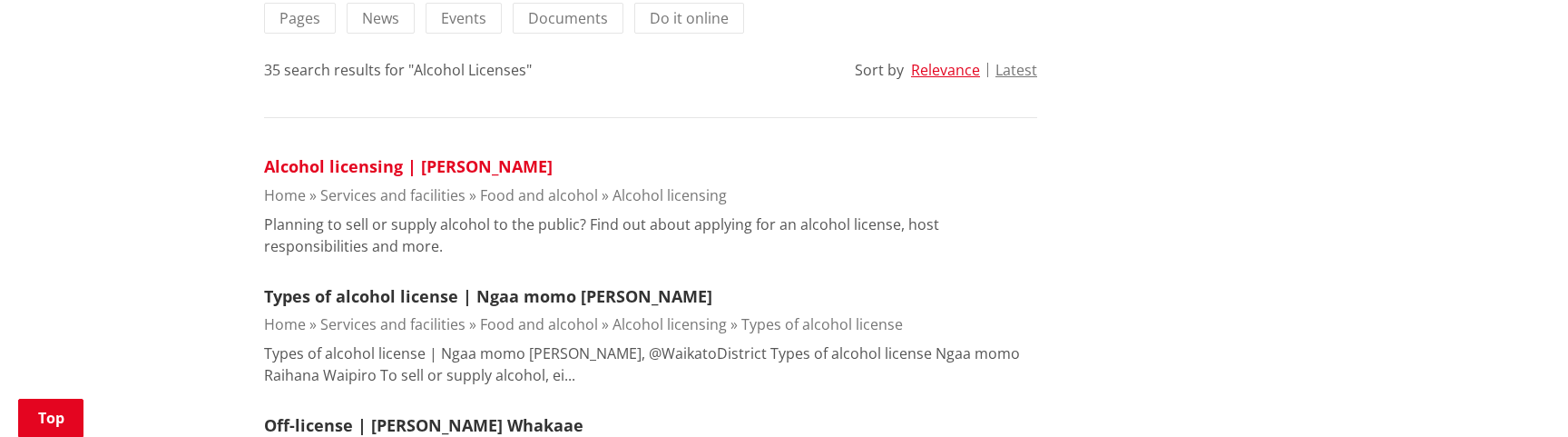
click at [446, 155] on link "Alcohol licensing | [PERSON_NAME]" at bounding box center [408, 167] width 289 height 22
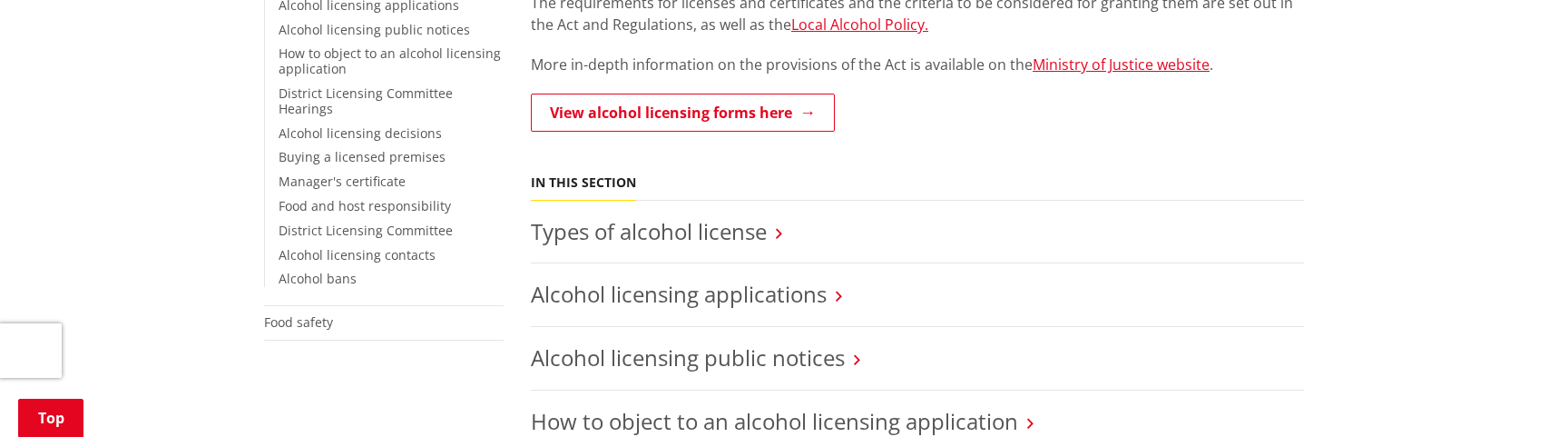
scroll to position [490, 0]
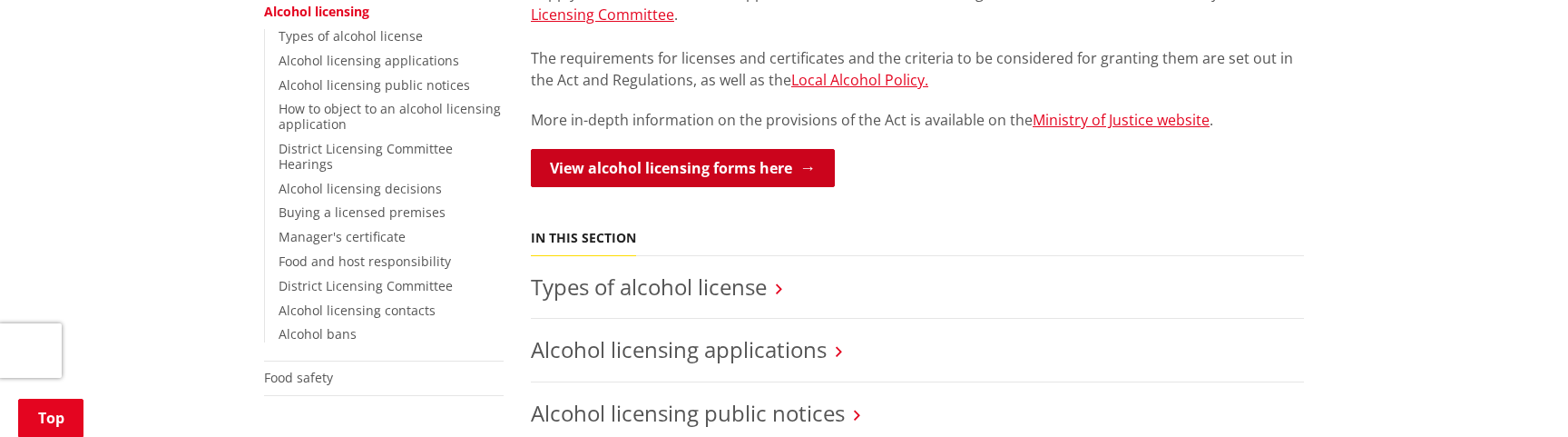
click at [692, 149] on link "View alcohol licensing forms here" at bounding box center [682, 167] width 304 height 38
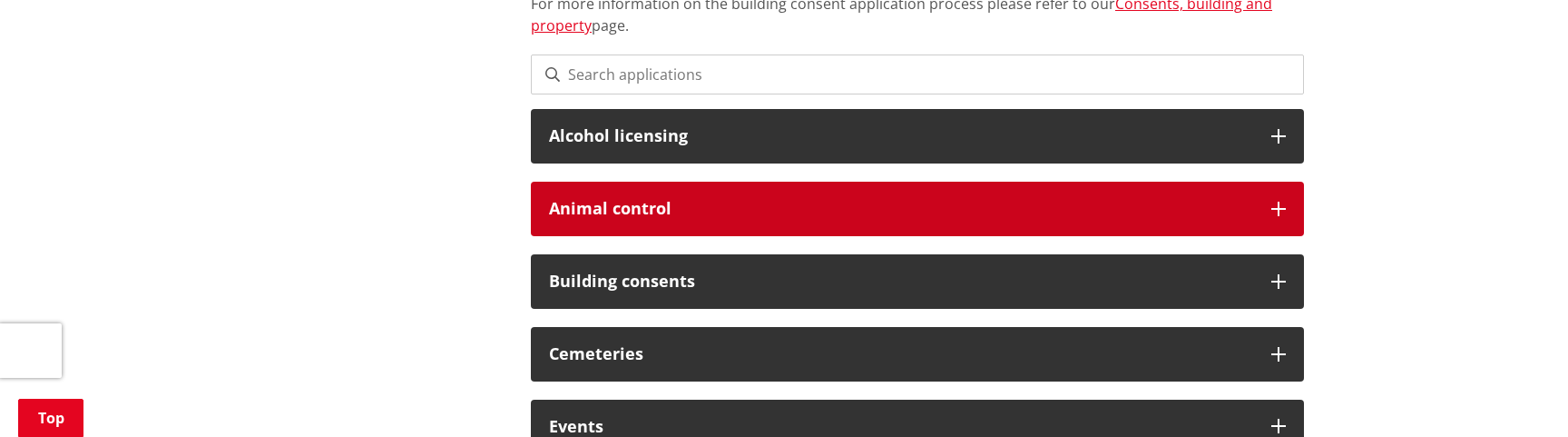
scroll to position [602, 0]
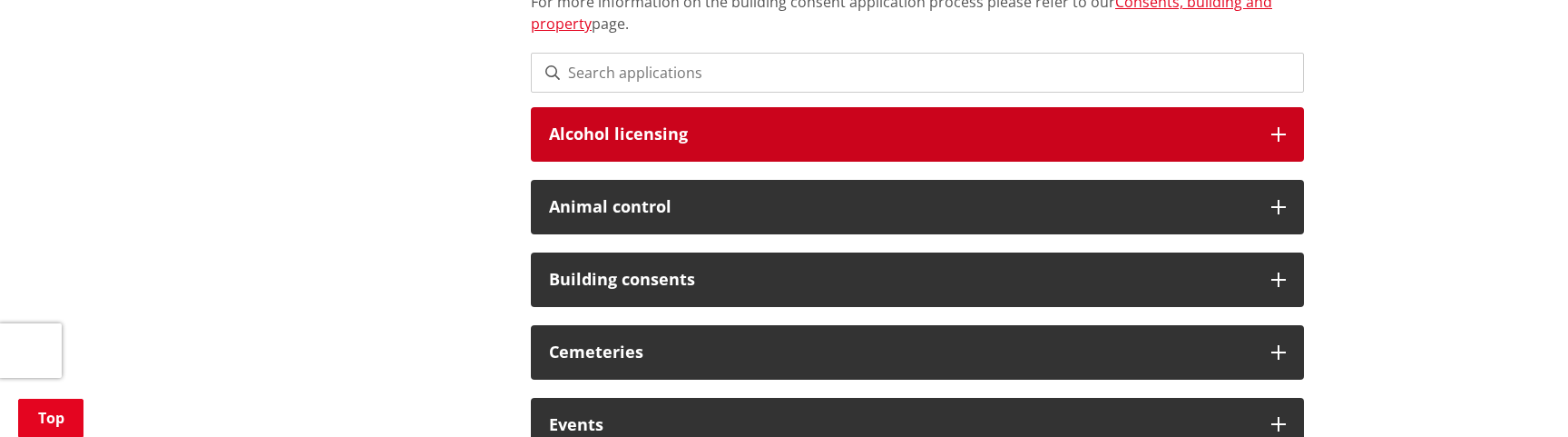
click at [704, 125] on h3 "Alcohol licensing" at bounding box center [901, 134] width 704 height 18
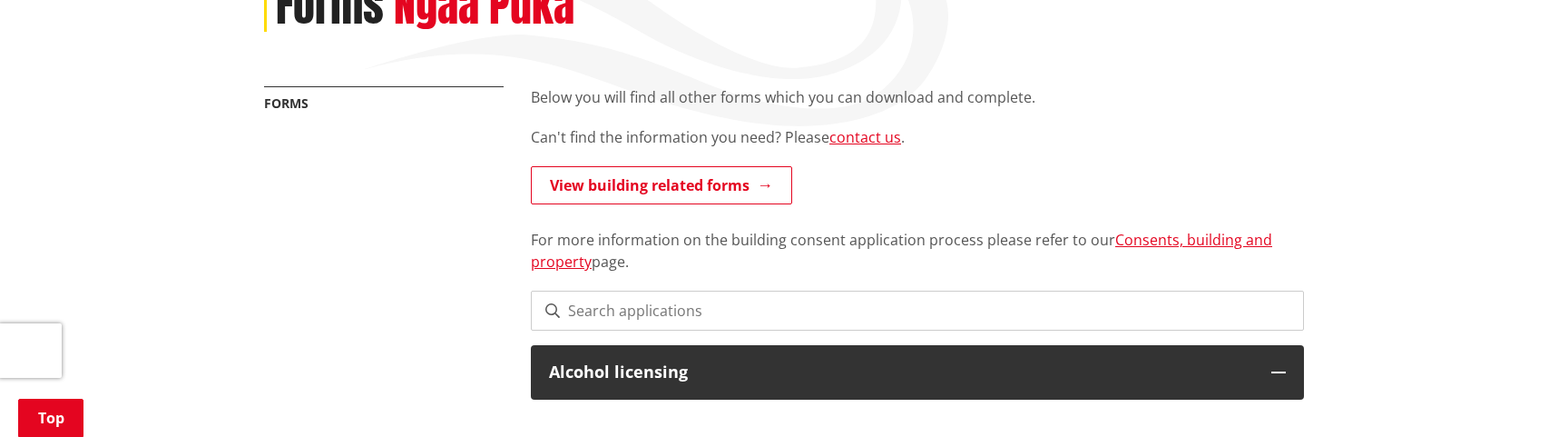
scroll to position [0, 0]
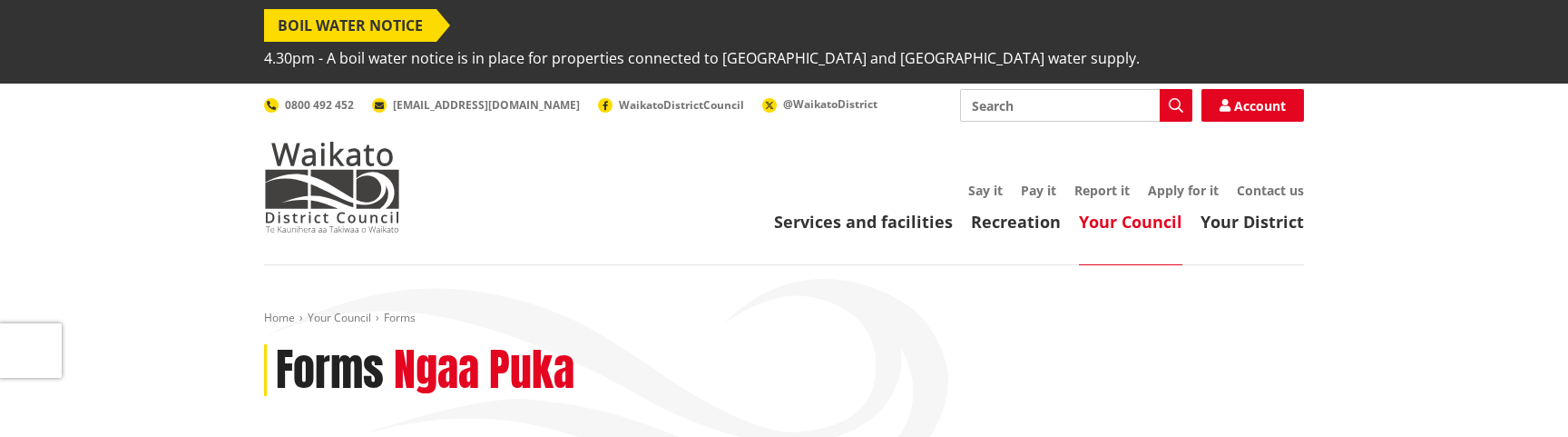
click at [1079, 89] on input "Search" at bounding box center [1076, 106] width 233 height 33
paste input "rubbish day search"
type input "rubbish day search"
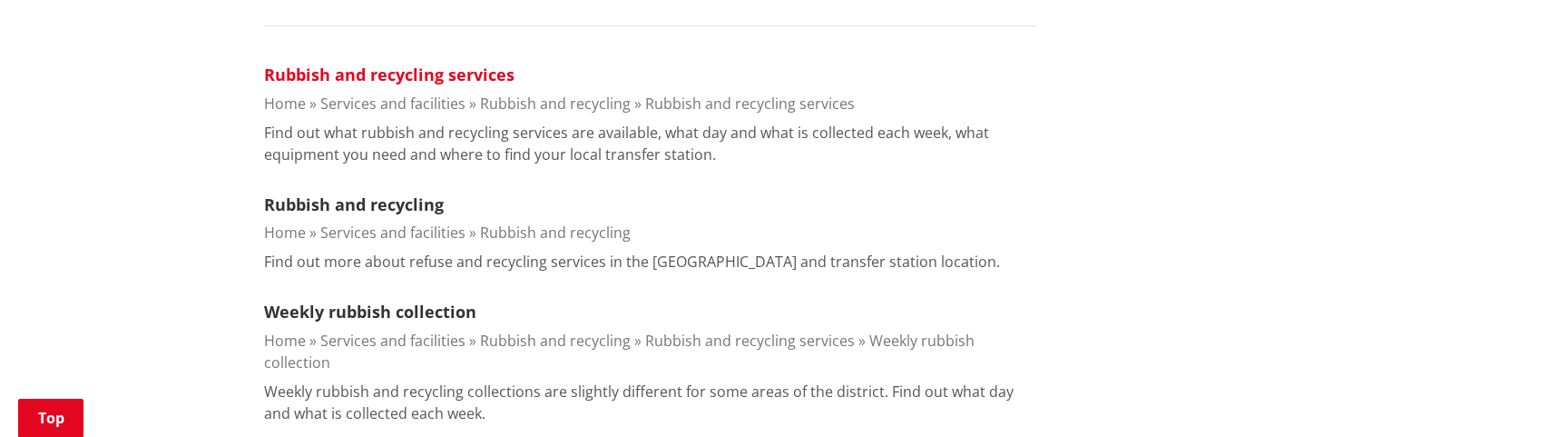
scroll to position [624, 0]
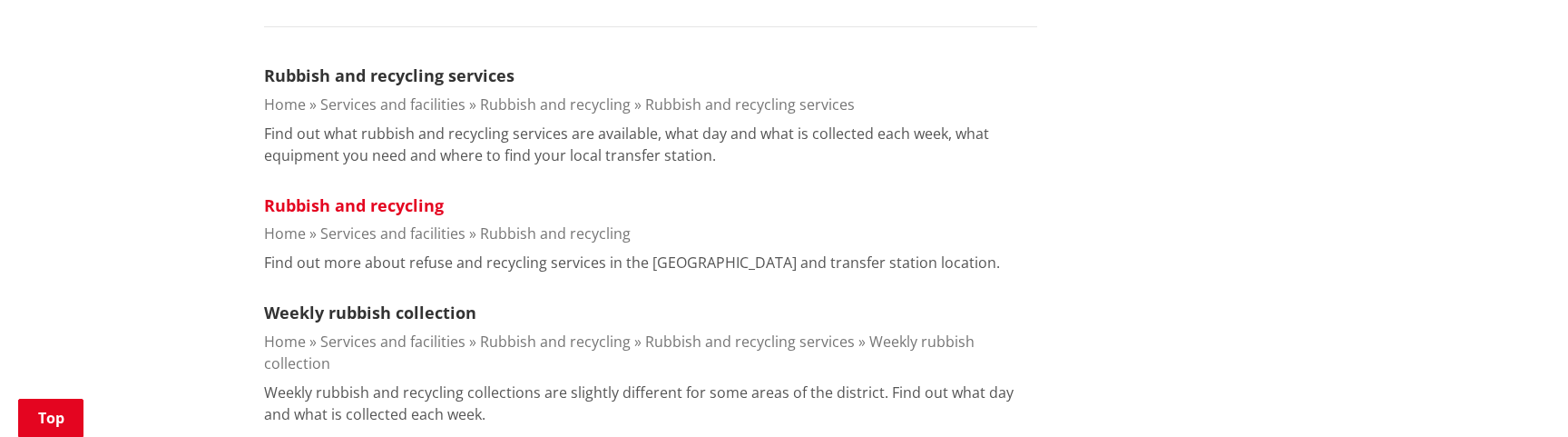
click at [410, 194] on link "Rubbish and recycling" at bounding box center [353, 205] width 179 height 22
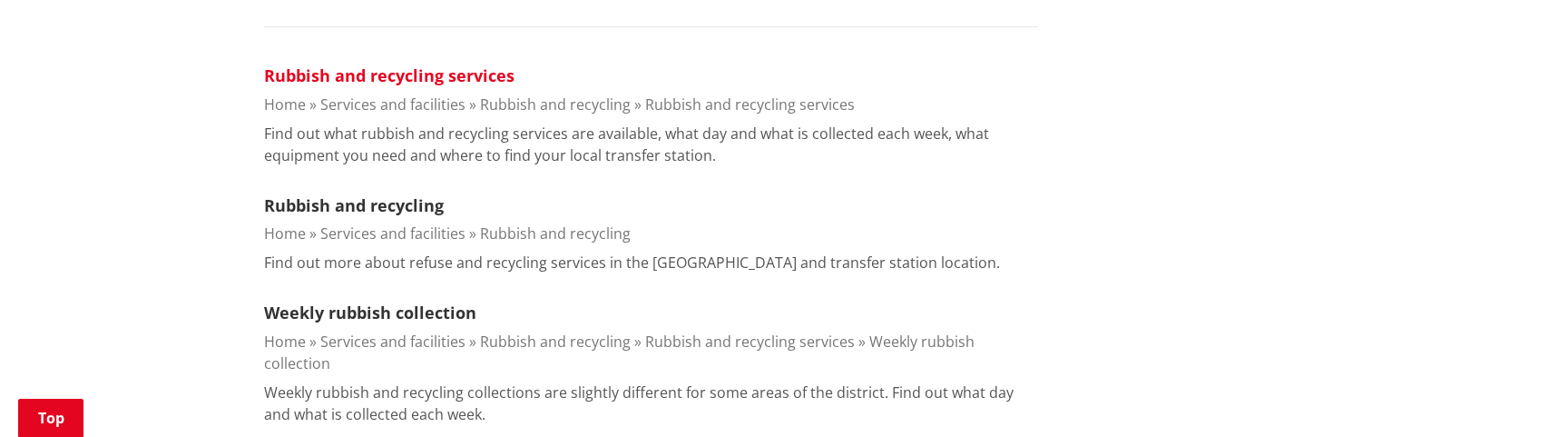
click at [449, 64] on link "Rubbish and recycling services" at bounding box center [389, 75] width 250 height 22
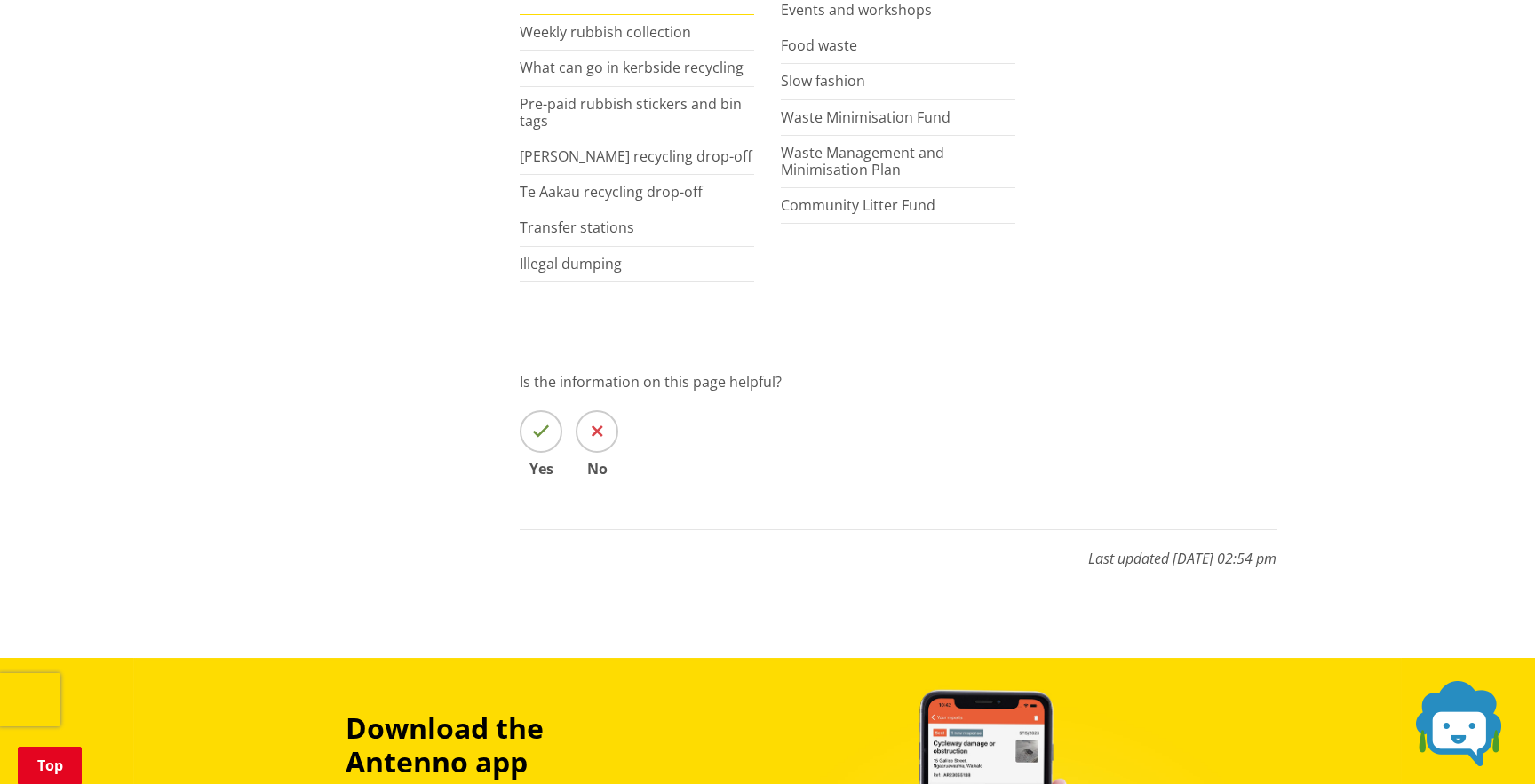
scroll to position [906, 0]
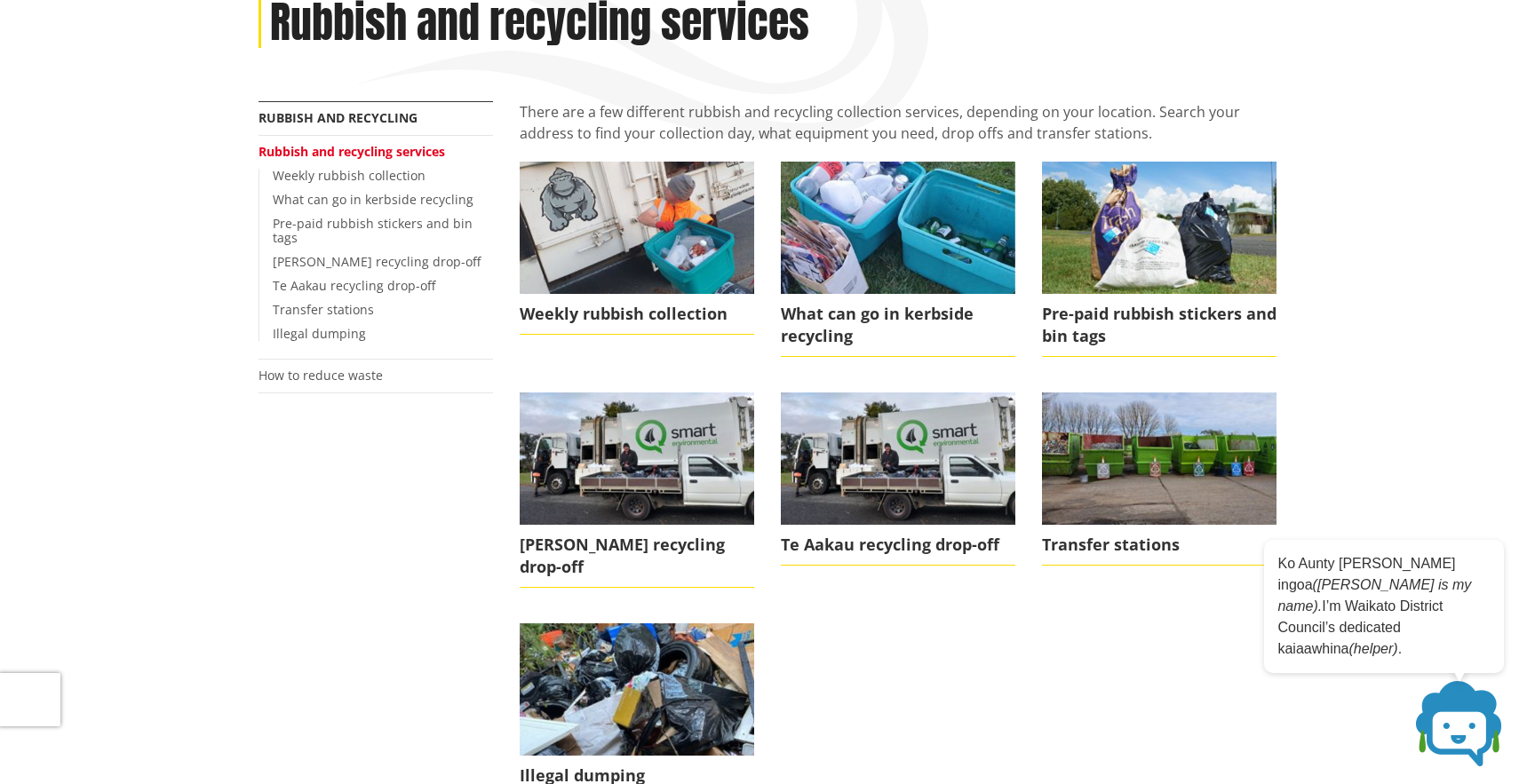
scroll to position [363, 0]
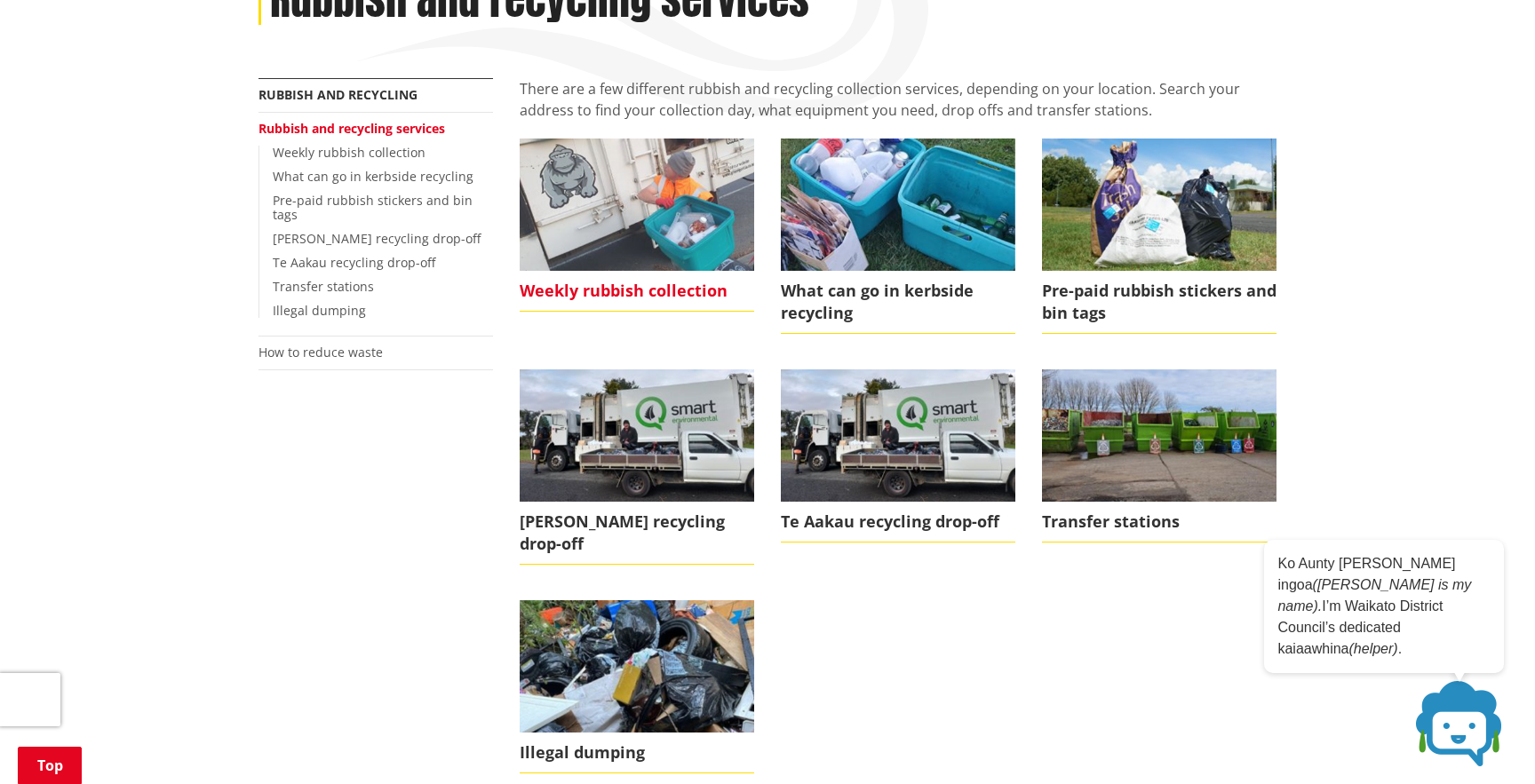
click at [639, 271] on span "Weekly rubbish collection" at bounding box center [637, 291] width 235 height 41
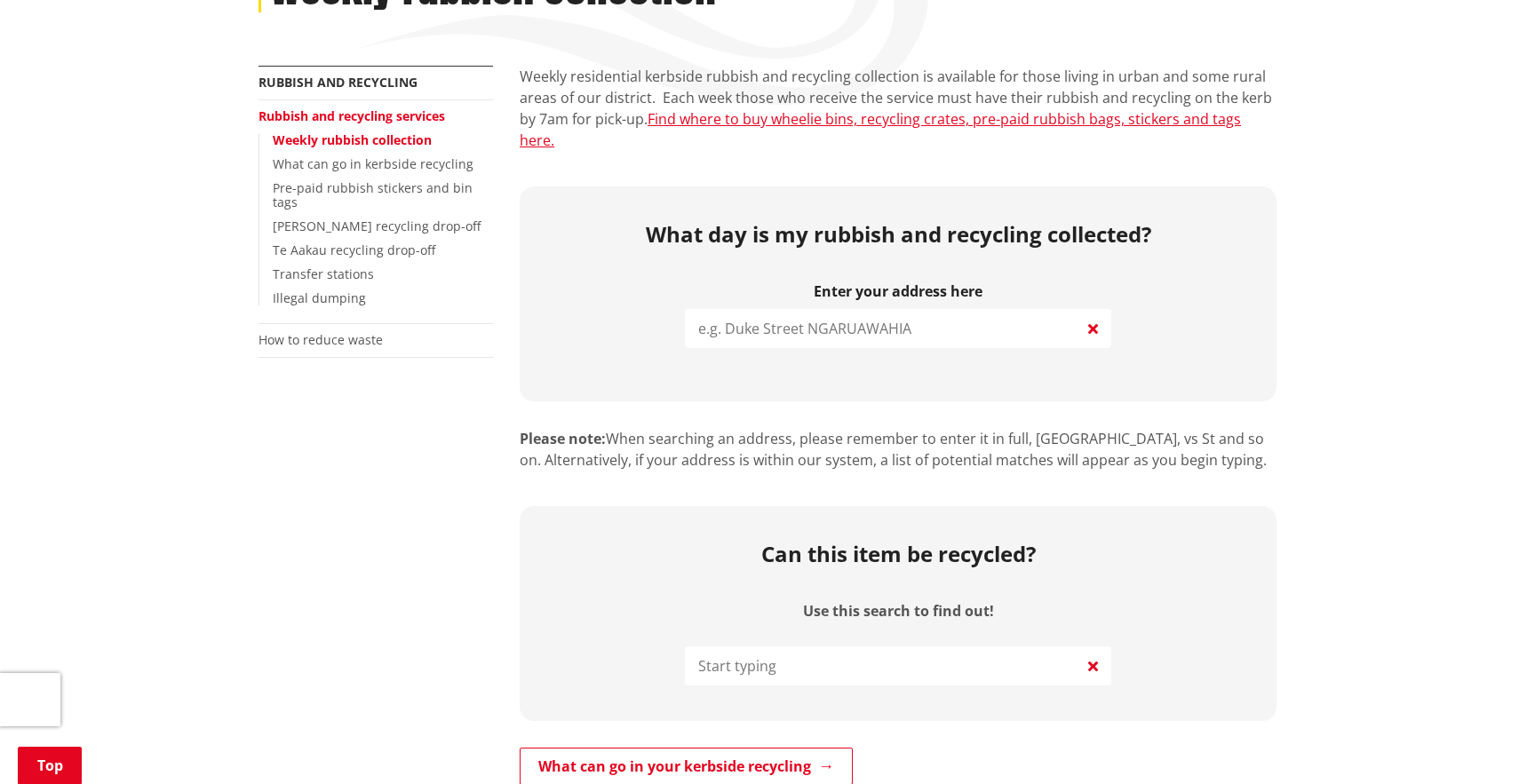
scroll to position [385, 0]
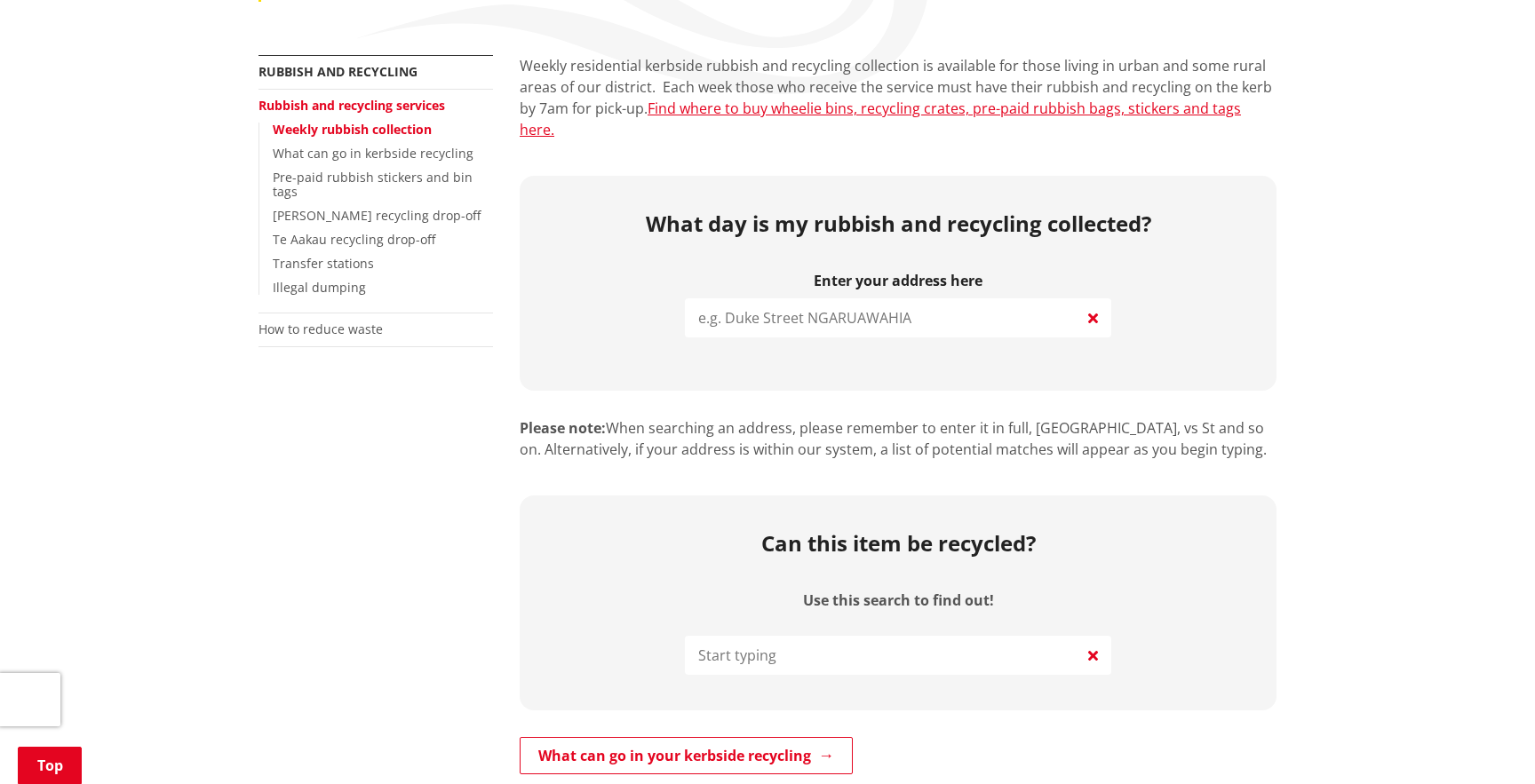
click at [829, 299] on input "search" at bounding box center [898, 318] width 427 height 39
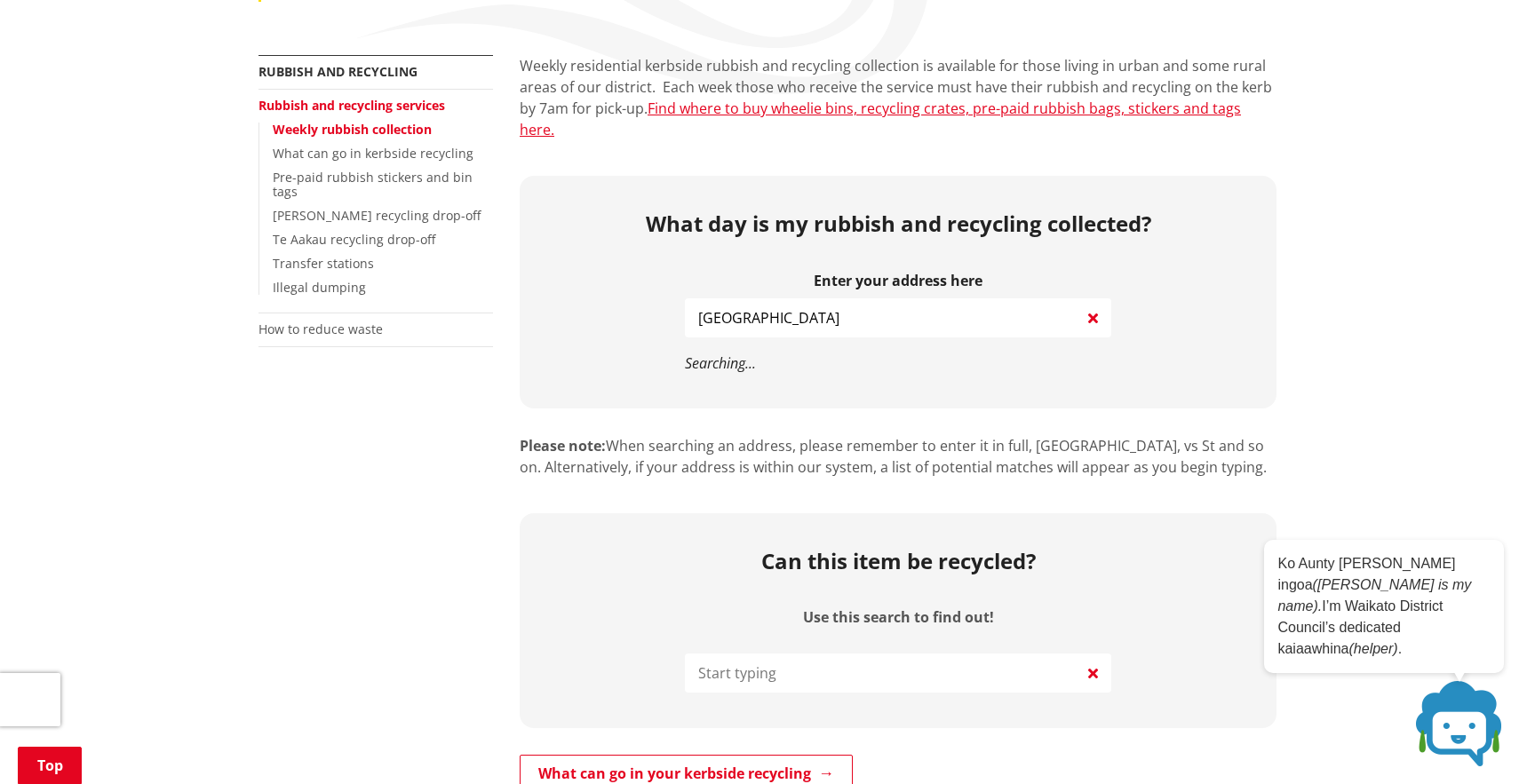
type input "[GEOGRAPHIC_DATA]"
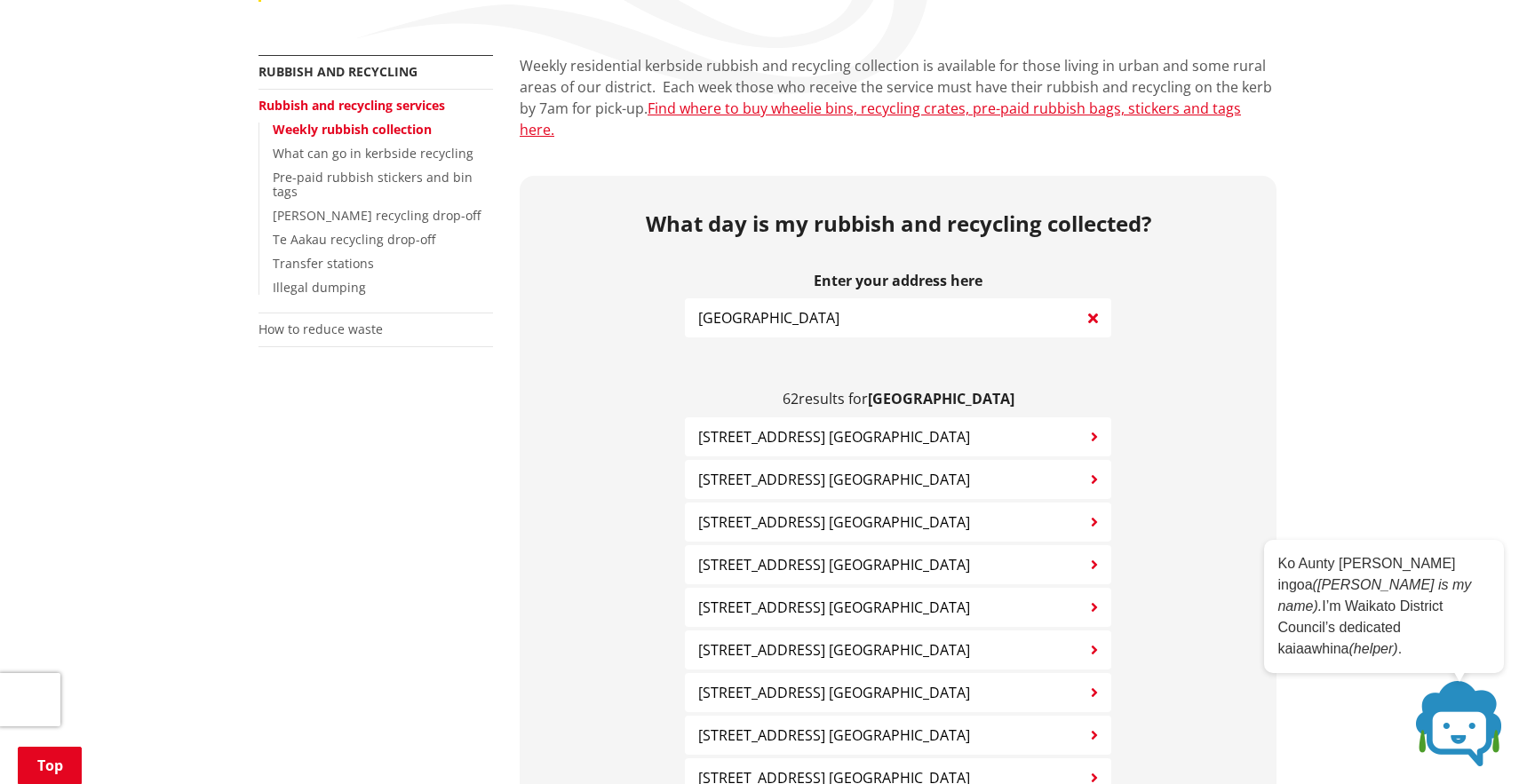
click at [888, 427] on span "[STREET_ADDRESS] [GEOGRAPHIC_DATA]" at bounding box center [835, 437] width 272 height 22
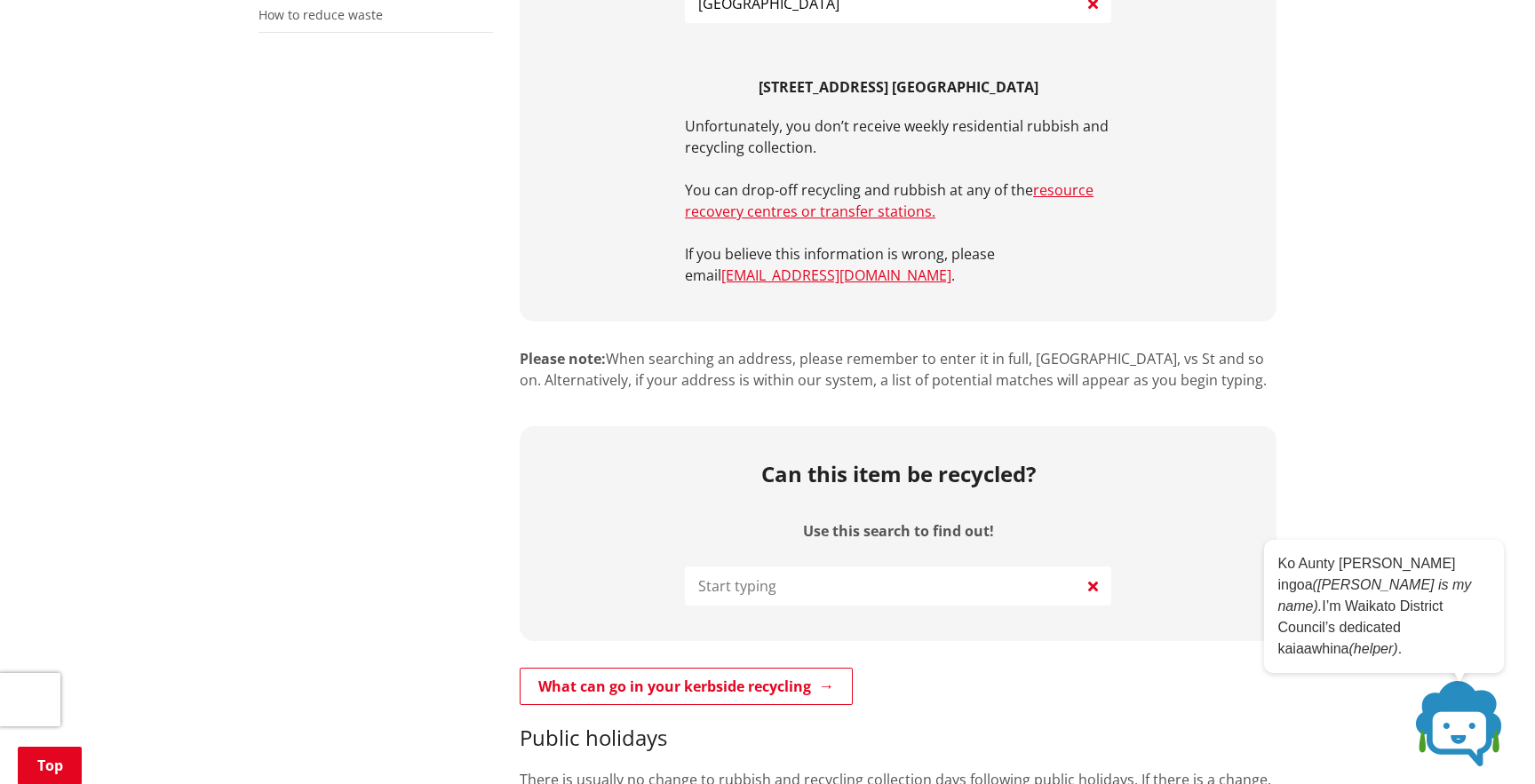
scroll to position [716, 0]
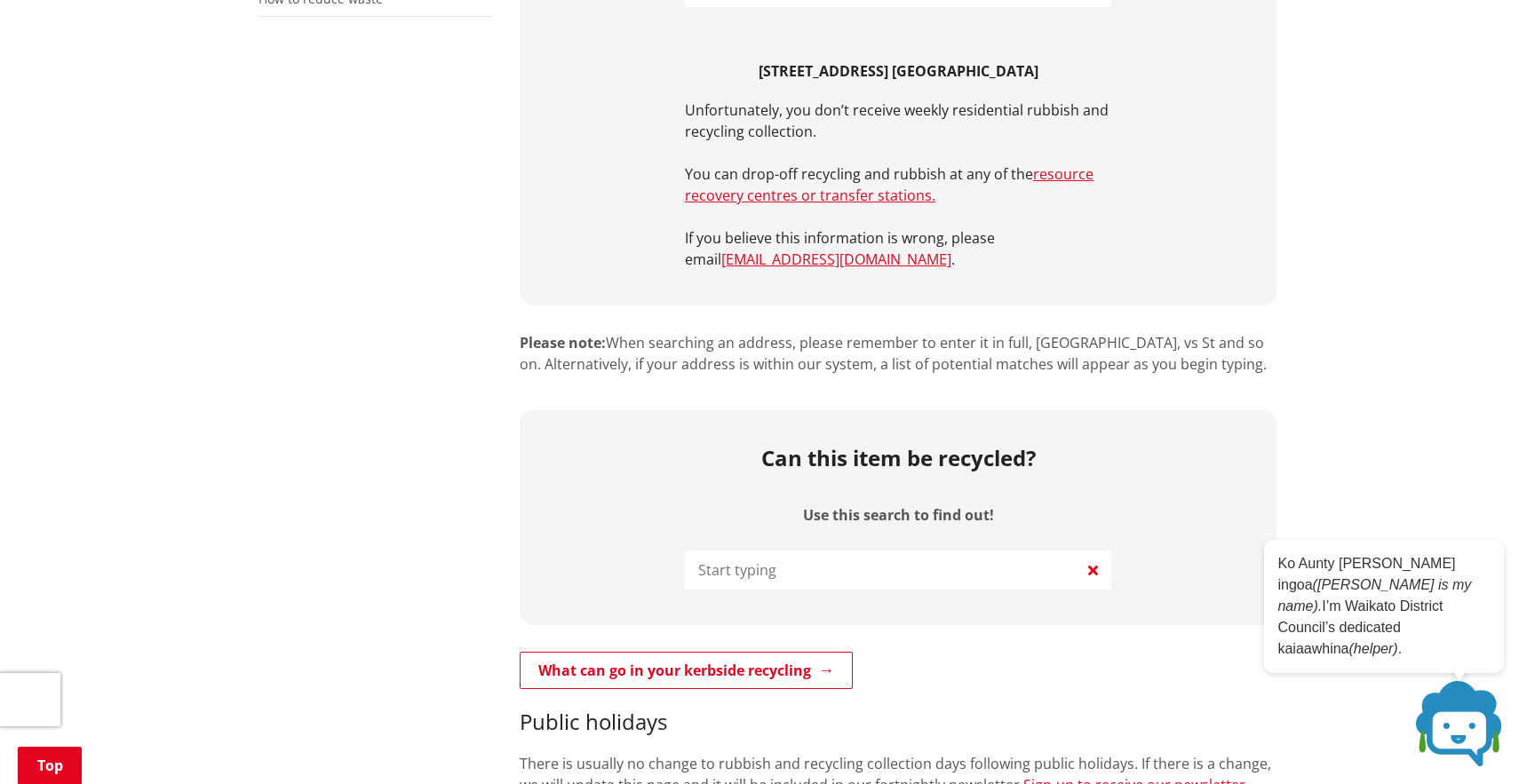
click at [841, 551] on input "Use this search to find out!" at bounding box center [898, 570] width 427 height 39
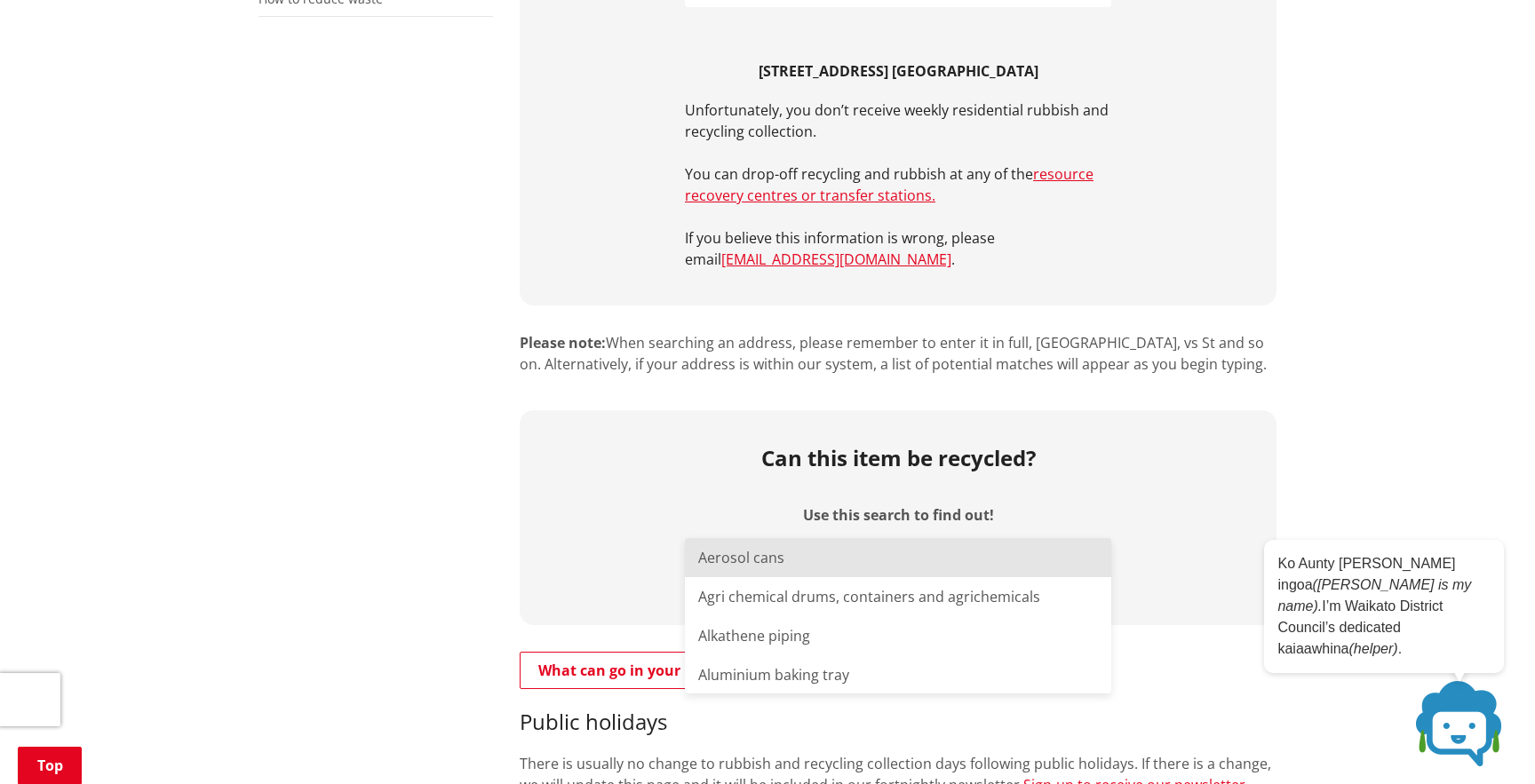
click at [814, 550] on li "Aerosol cans" at bounding box center [898, 557] width 427 height 39
type input "Aerosol cans"
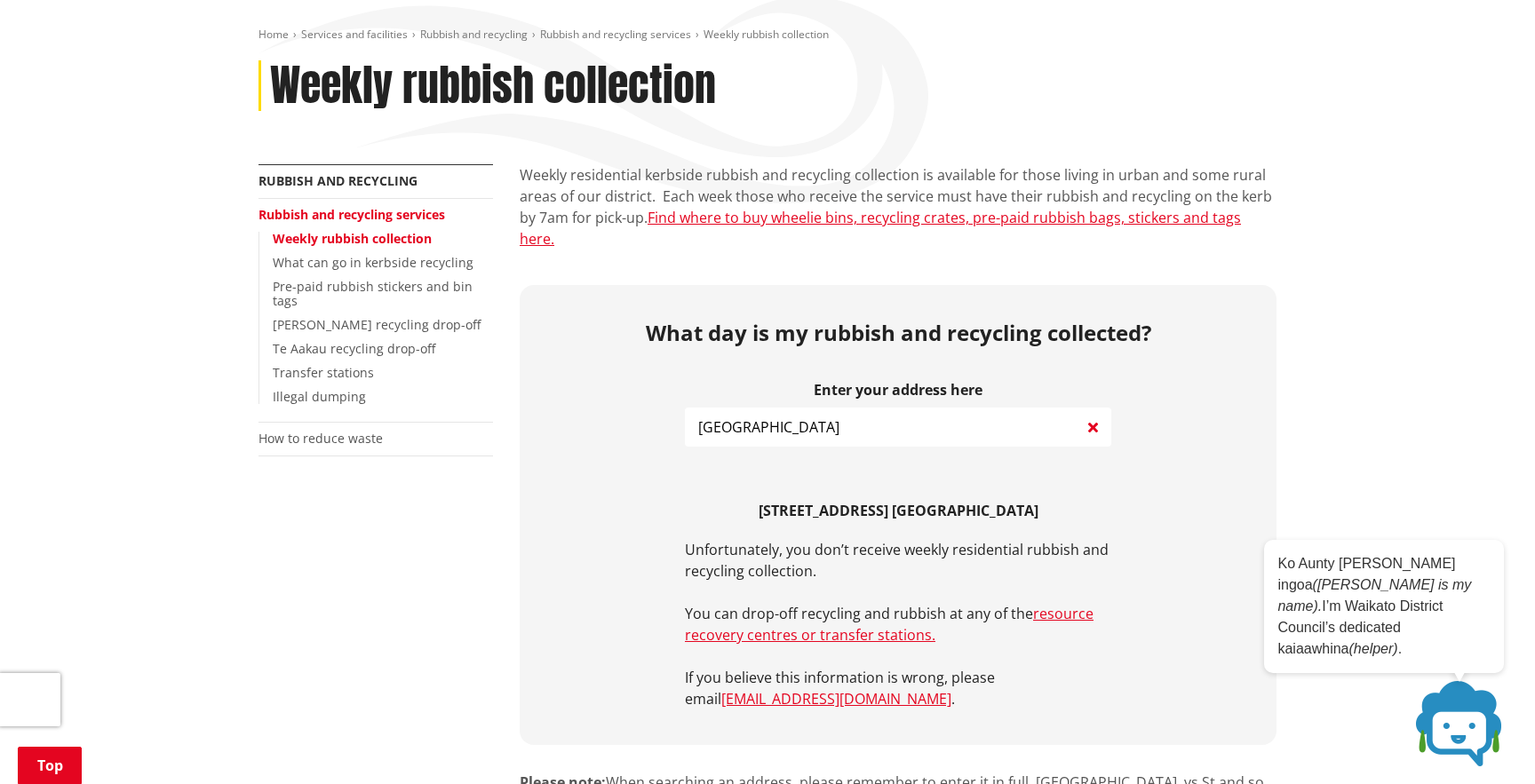
scroll to position [273, 0]
